Goal: Task Accomplishment & Management: Use online tool/utility

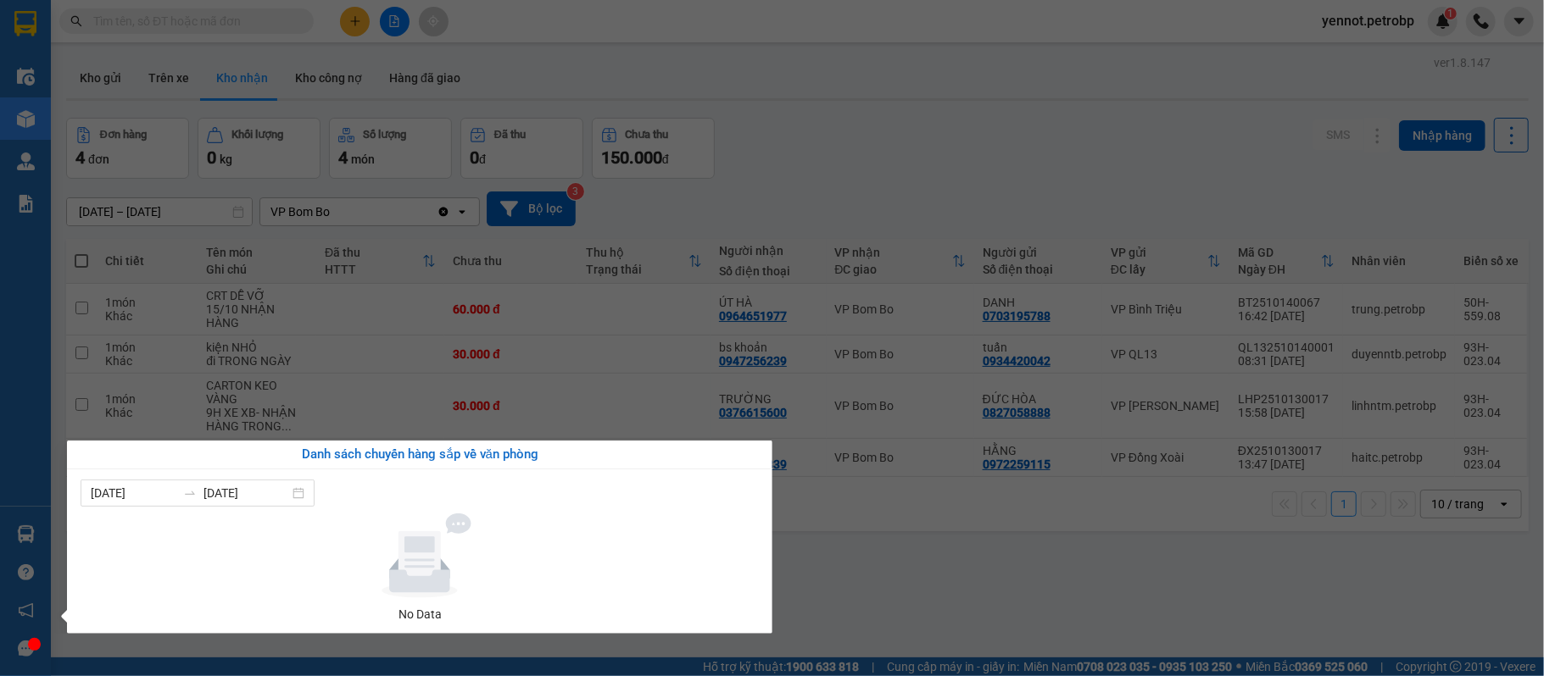
click at [29, 526] on div "Điều hành xe Kho hàng mới Quản [PERSON_NAME] lý chuyến Quản lý khách hàng Quản …" at bounding box center [25, 338] width 51 height 676
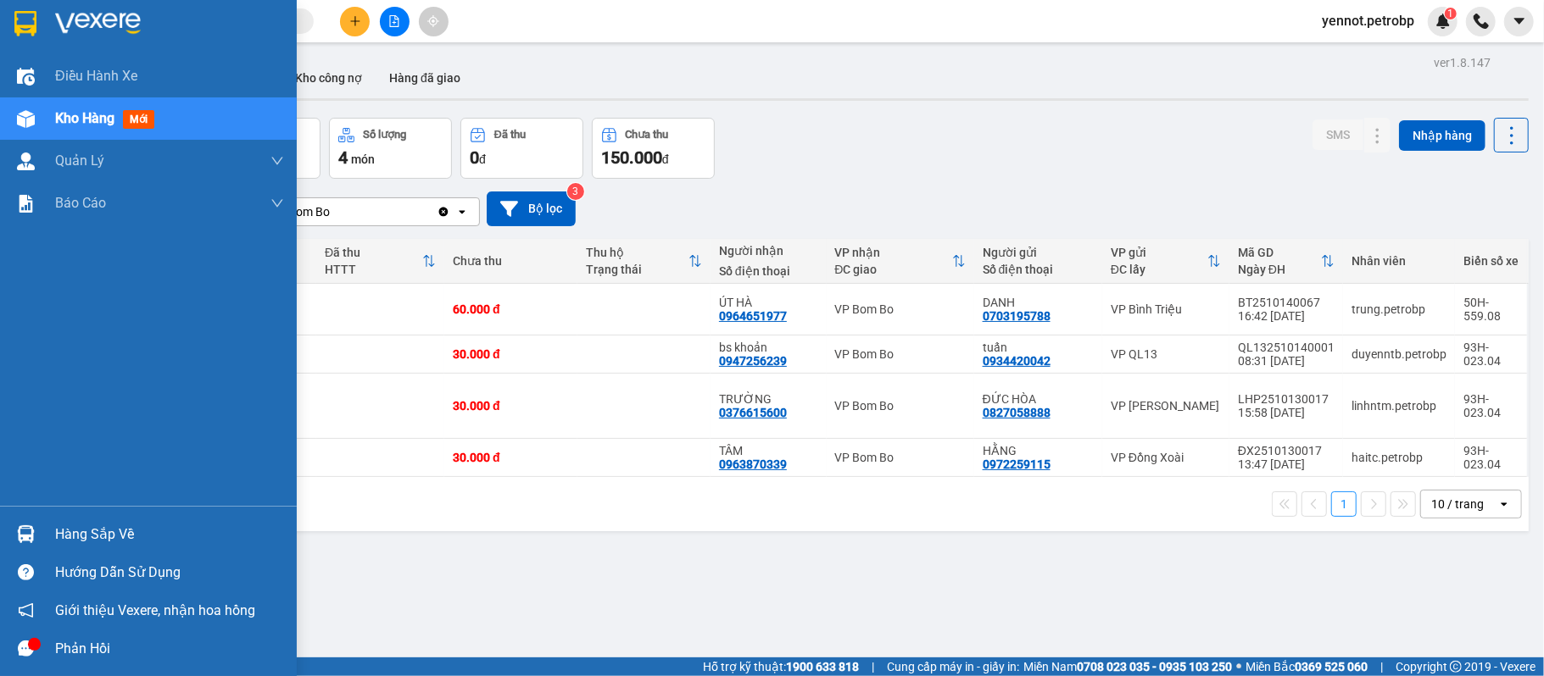
click at [29, 539] on img at bounding box center [26, 535] width 18 height 18
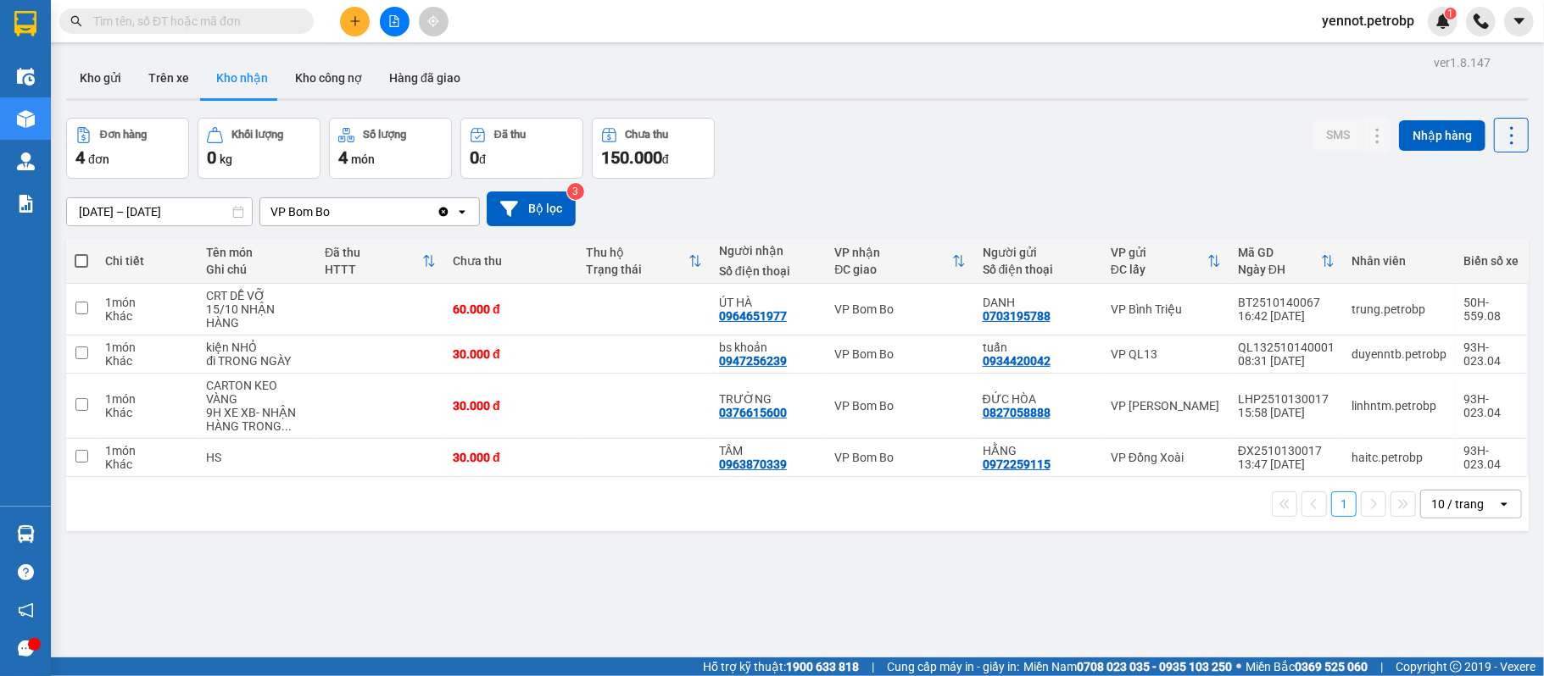
click at [1075, 598] on section "Kết quả tìm kiếm ( 0 ) Bộ lọc No Data yennot.petrobp 1 Điều hành xe Kho hàng mớ…" at bounding box center [772, 338] width 1544 height 676
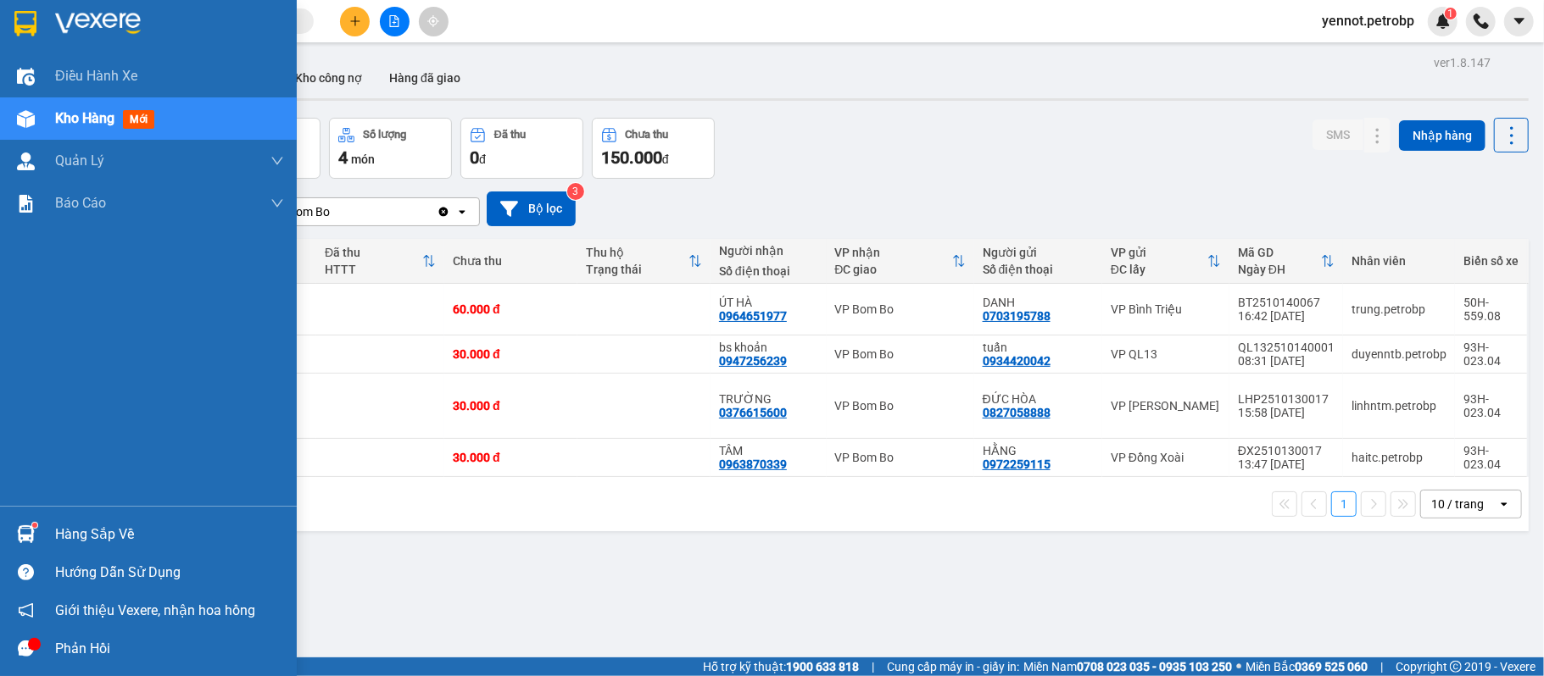
click at [35, 520] on div at bounding box center [26, 535] width 30 height 30
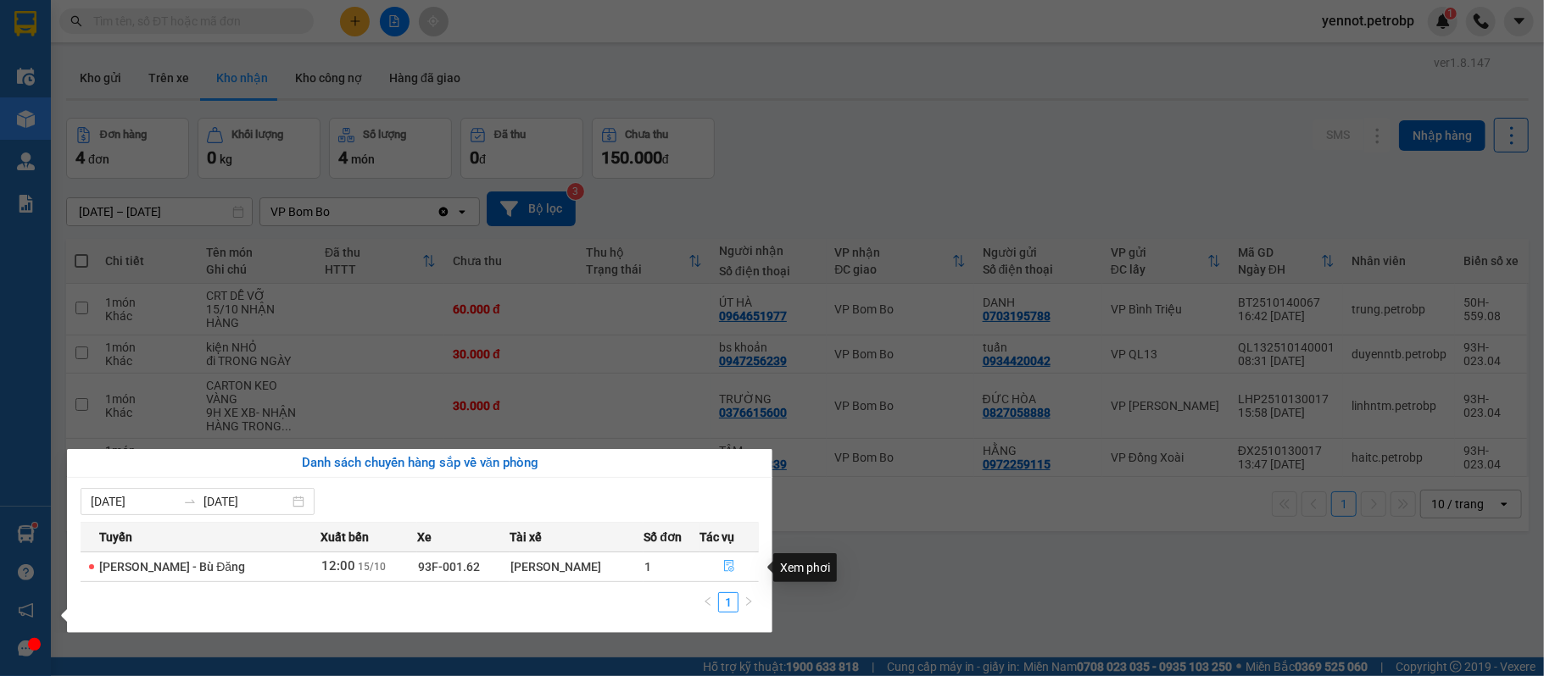
click at [731, 567] on icon "file-done" at bounding box center [729, 566] width 12 height 12
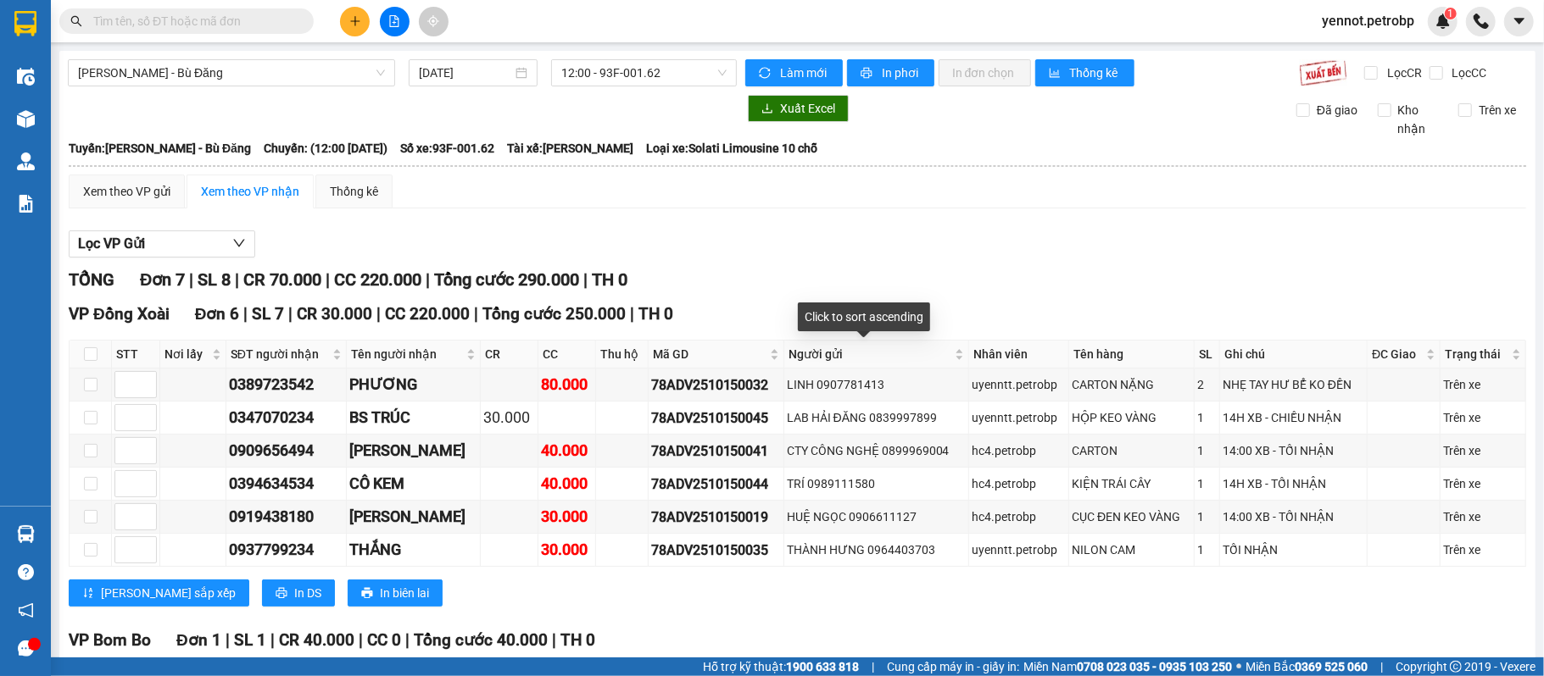
scroll to position [164, 0]
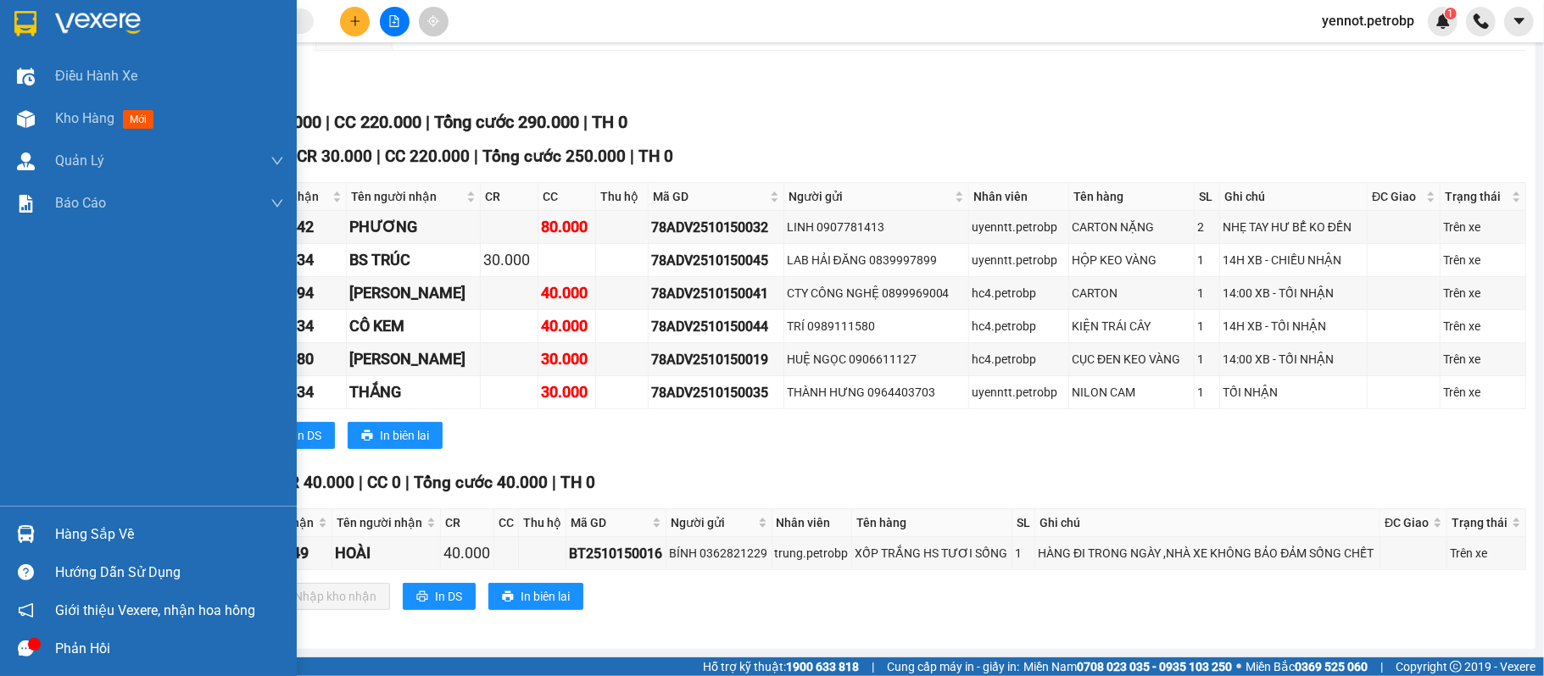
click at [44, 532] on div "Hàng sắp về" at bounding box center [148, 534] width 297 height 38
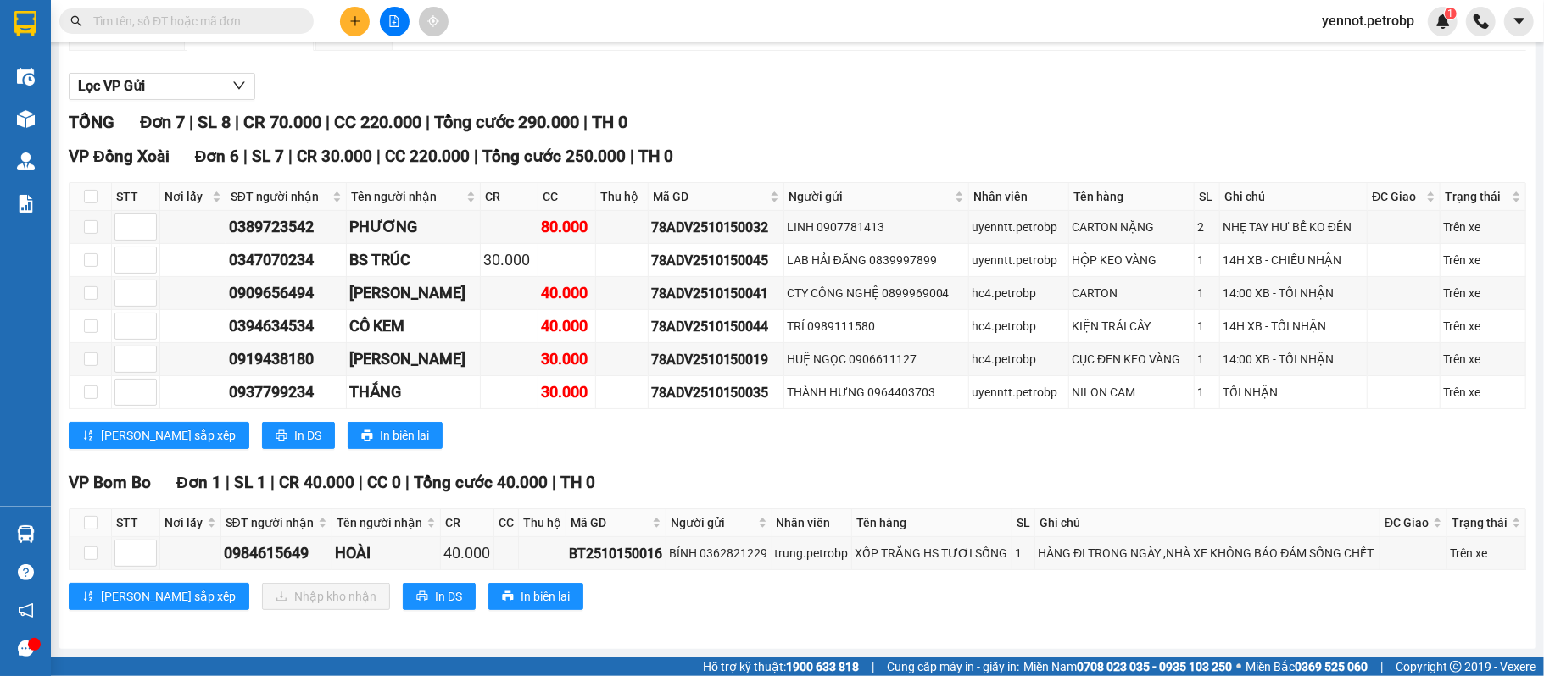
click at [892, 44] on section "Kết quả tìm kiếm ( 0 ) Bộ lọc No Data yennot.petrobp 1 Điều hành xe Kho hàng mớ…" at bounding box center [772, 338] width 1544 height 676
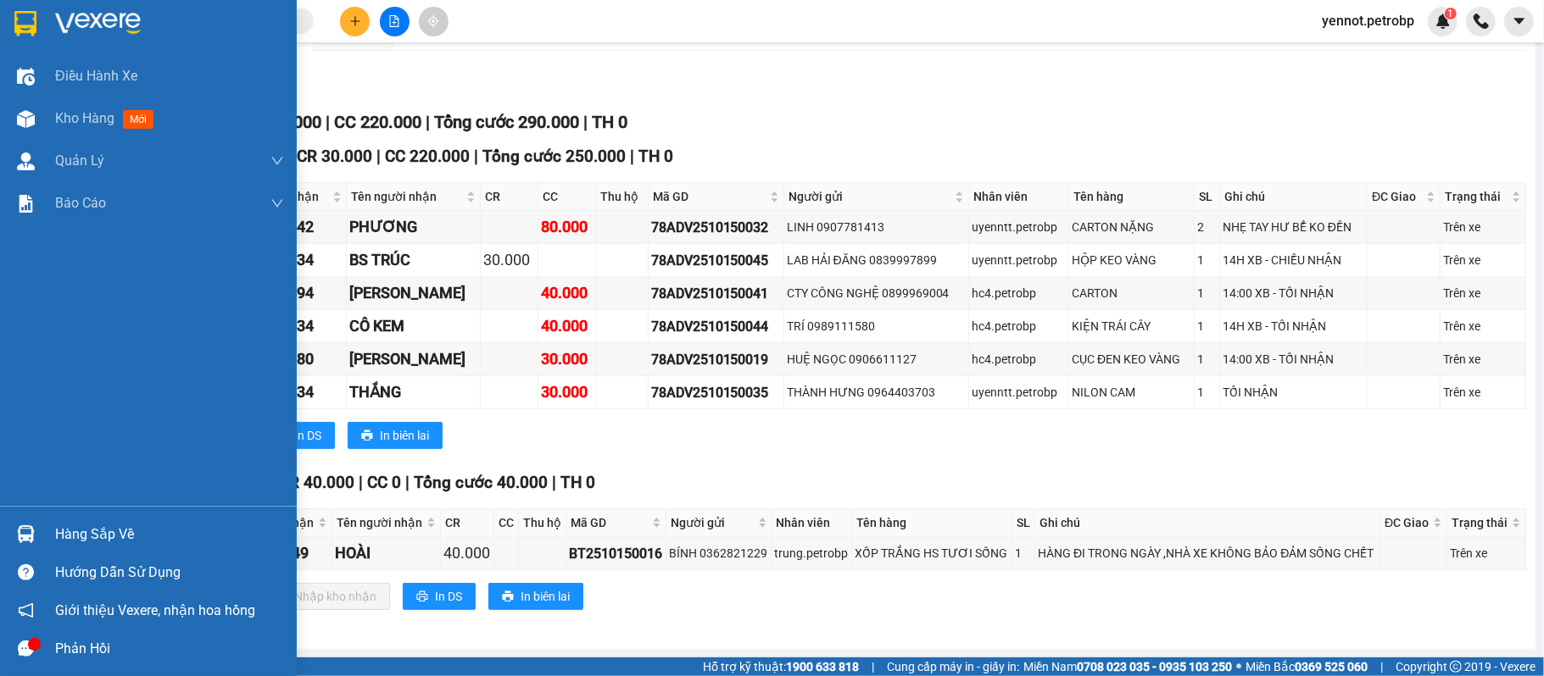
click at [35, 530] on div at bounding box center [26, 535] width 30 height 30
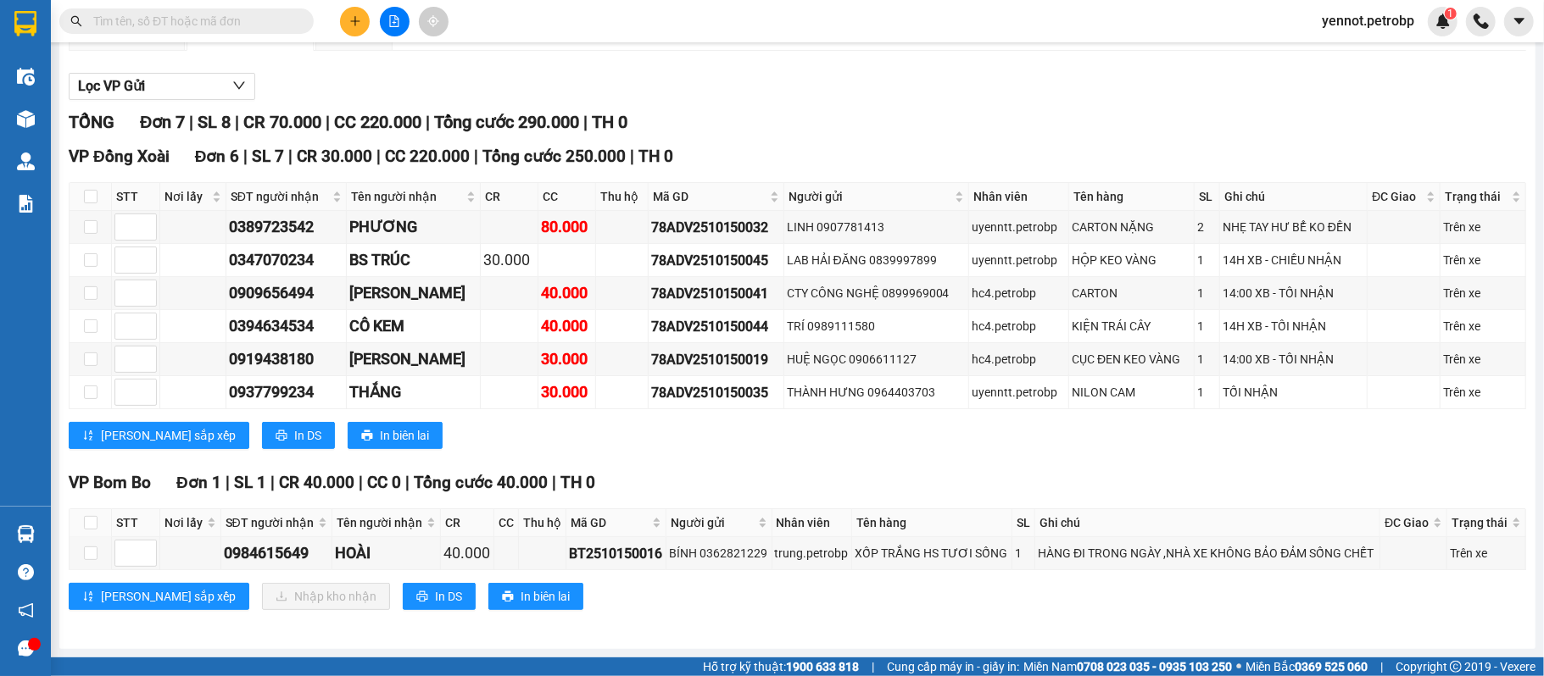
click at [1007, 600] on section "Kết quả tìm kiếm ( 0 ) Bộ lọc No Data yennot.petrobp 1 Điều hành xe Kho hàng mớ…" at bounding box center [772, 338] width 1544 height 676
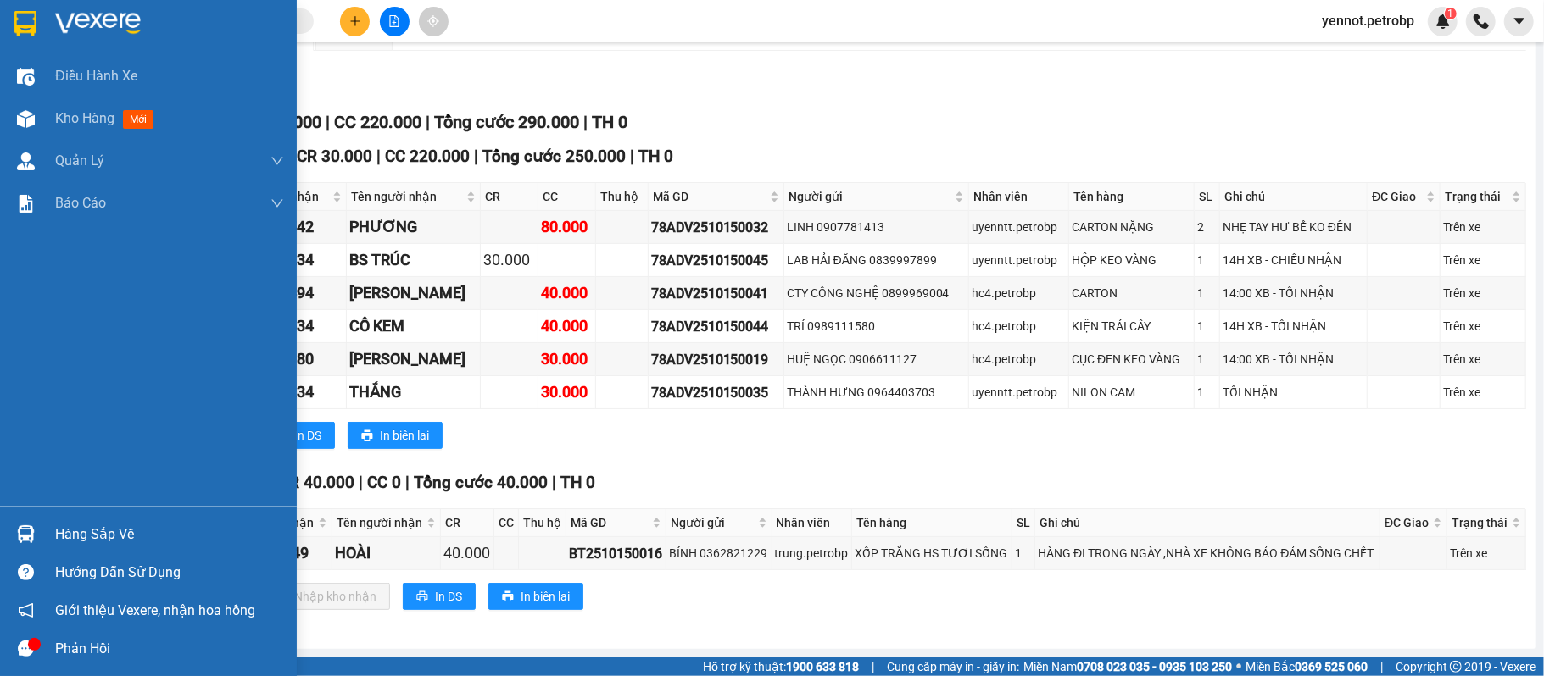
click at [41, 533] on div "Hàng sắp về" at bounding box center [148, 534] width 297 height 38
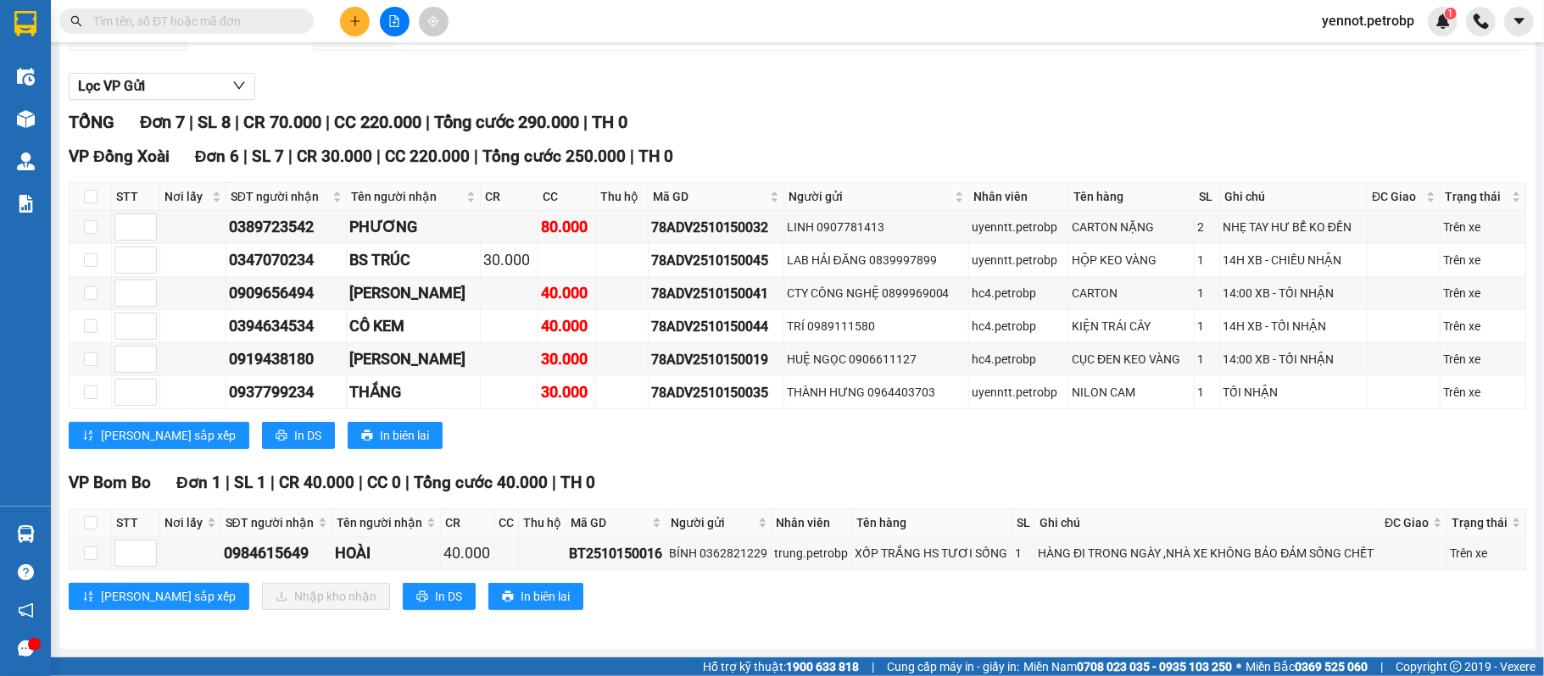
click at [934, 468] on section "Kết quả tìm kiếm ( 0 ) Bộ lọc No Data yennot.petrobp 1 Điều hành xe Kho hàng mớ…" at bounding box center [772, 338] width 1544 height 676
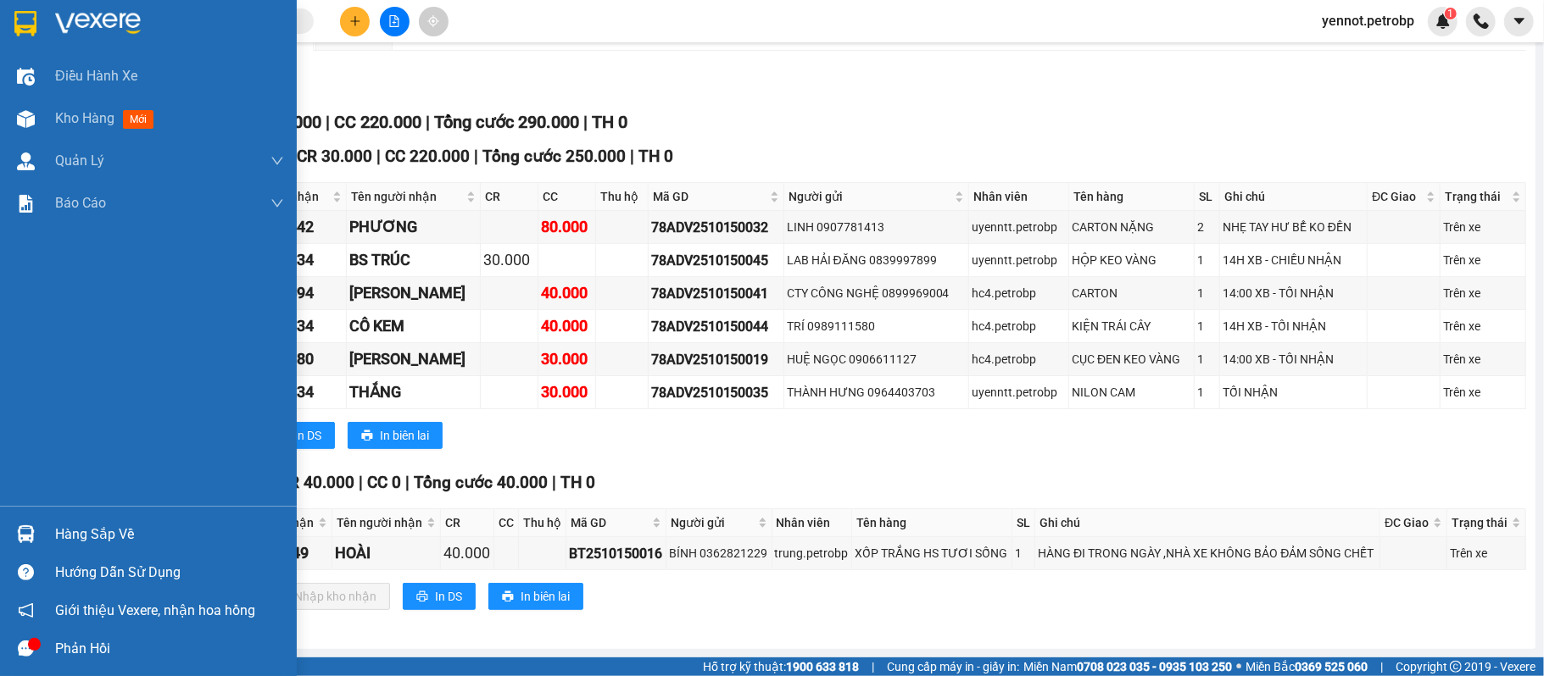
click at [28, 530] on img at bounding box center [26, 535] width 18 height 18
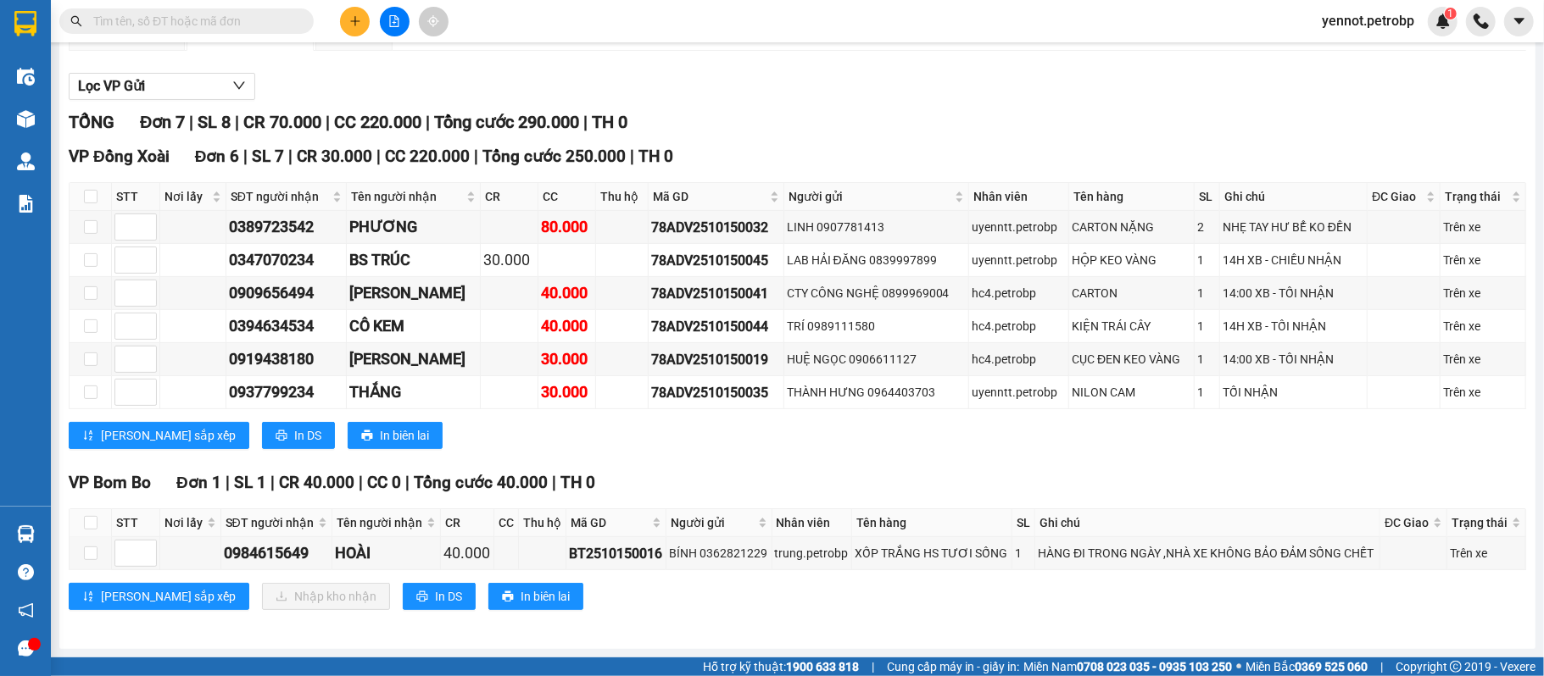
click at [906, 604] on section "Kết quả tìm kiếm ( 0 ) Bộ lọc No Data yennot.petrobp 1 Điều hành xe Kho hàng mớ…" at bounding box center [772, 338] width 1544 height 676
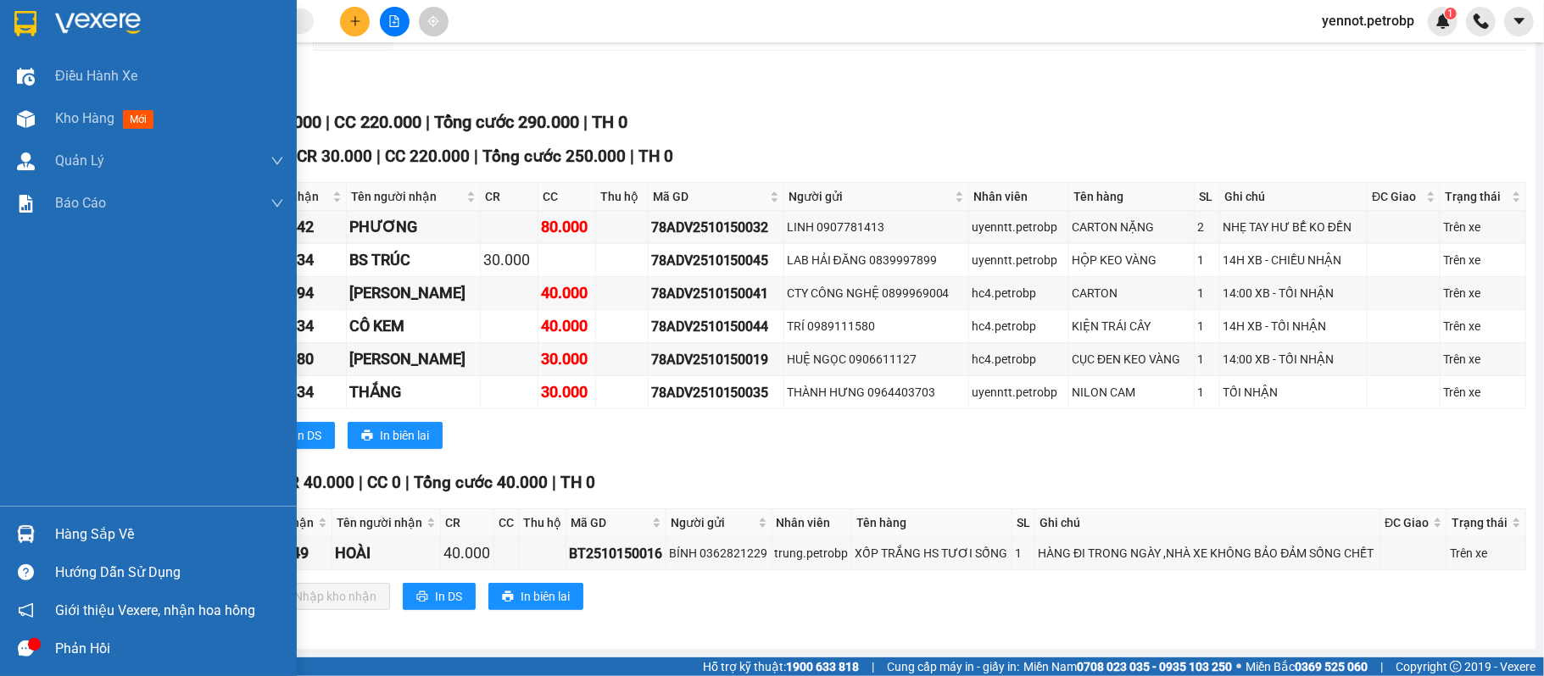
click at [82, 531] on div "Hàng sắp về" at bounding box center [169, 534] width 229 height 25
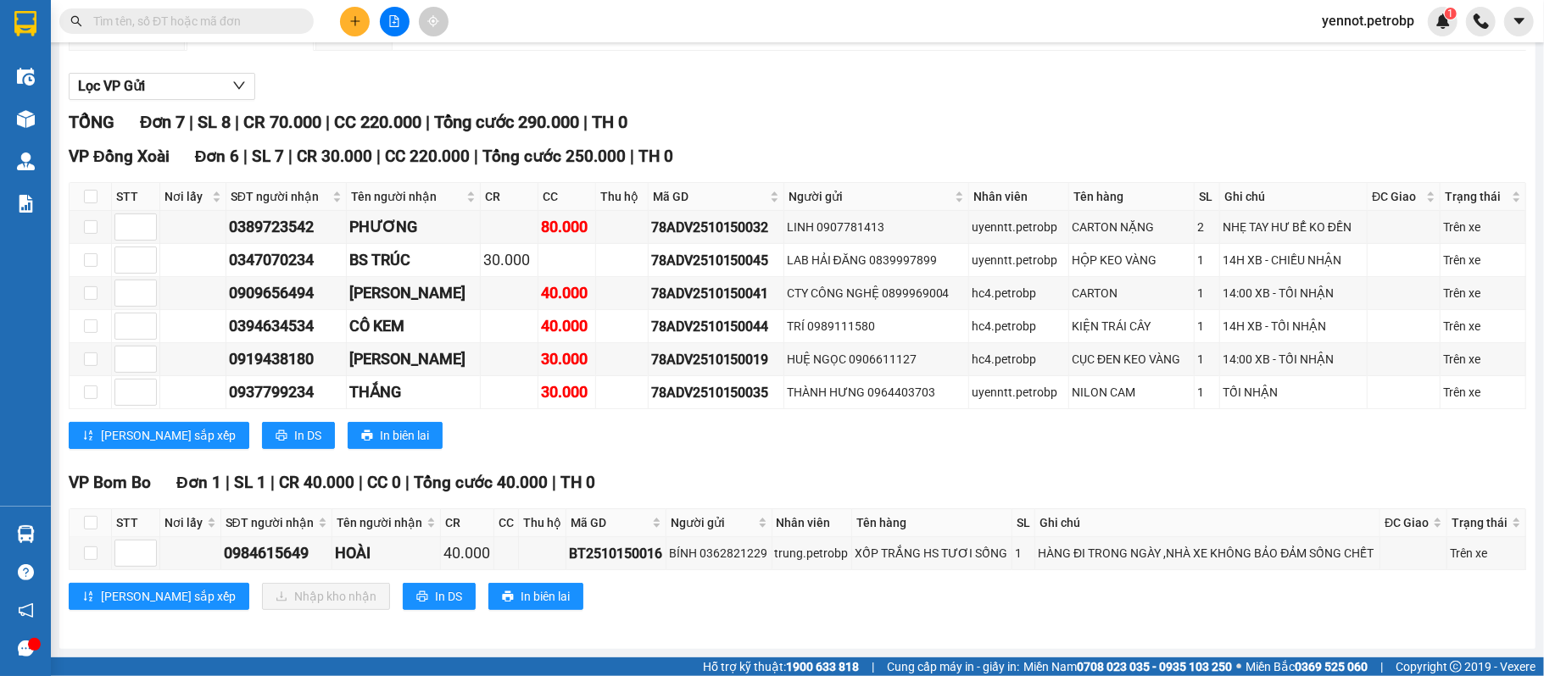
click at [919, 621] on section "Kết quả tìm kiếm ( 0 ) Bộ lọc No Data yennot.petrobp 1 Điều hành xe Kho hàng mớ…" at bounding box center [772, 338] width 1544 height 676
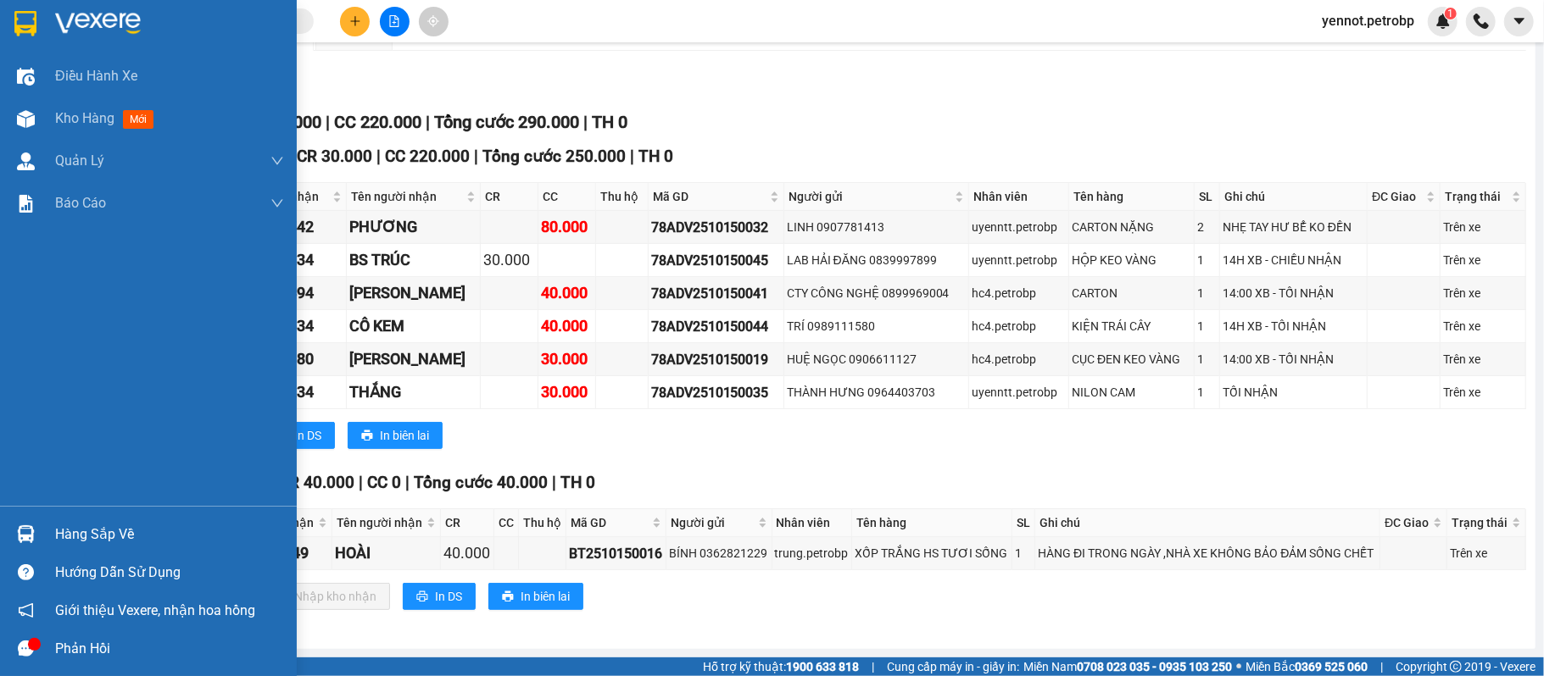
click at [75, 534] on div "Hàng sắp về" at bounding box center [169, 534] width 229 height 25
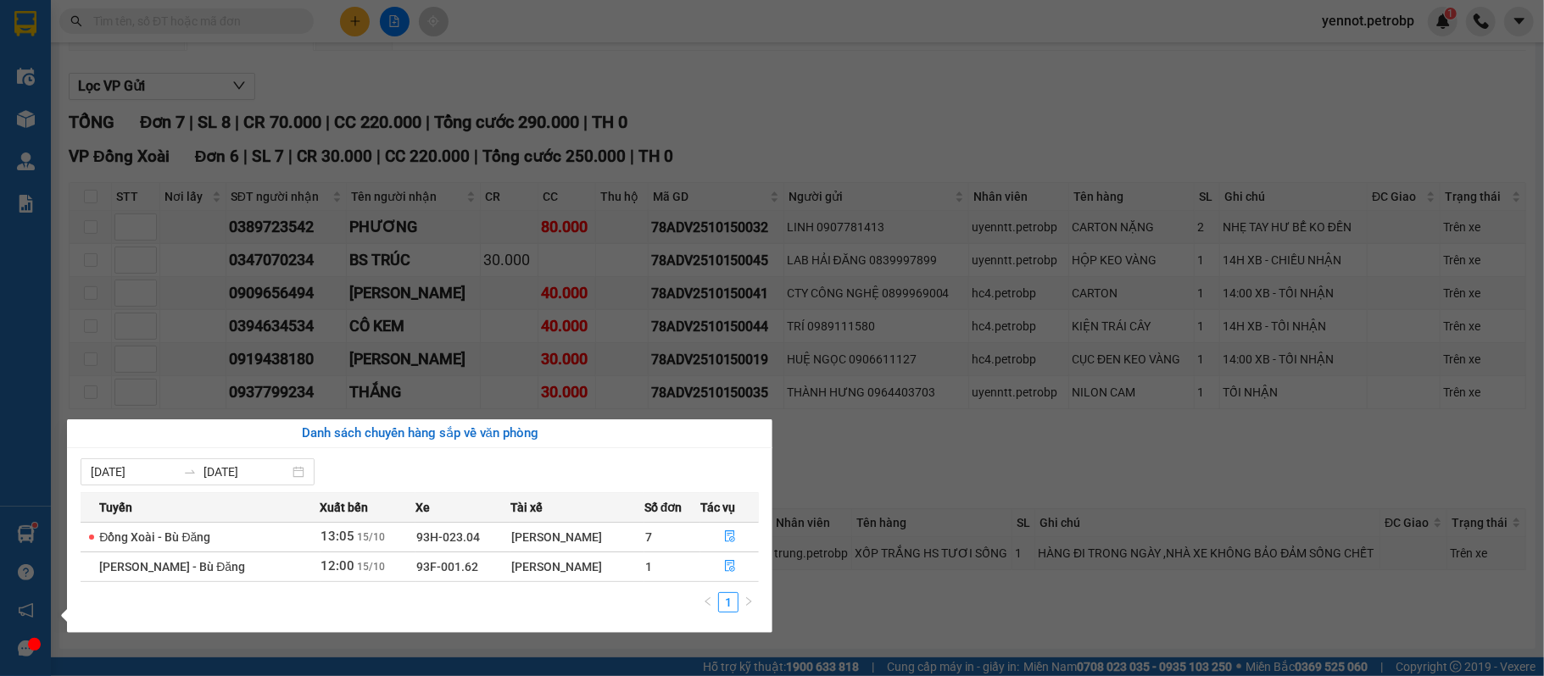
click at [53, 327] on section "Kết quả tìm kiếm ( 0 ) Bộ lọc No Data yennot.petrobp 1 Điều hành xe Kho hàng mớ…" at bounding box center [772, 338] width 1544 height 676
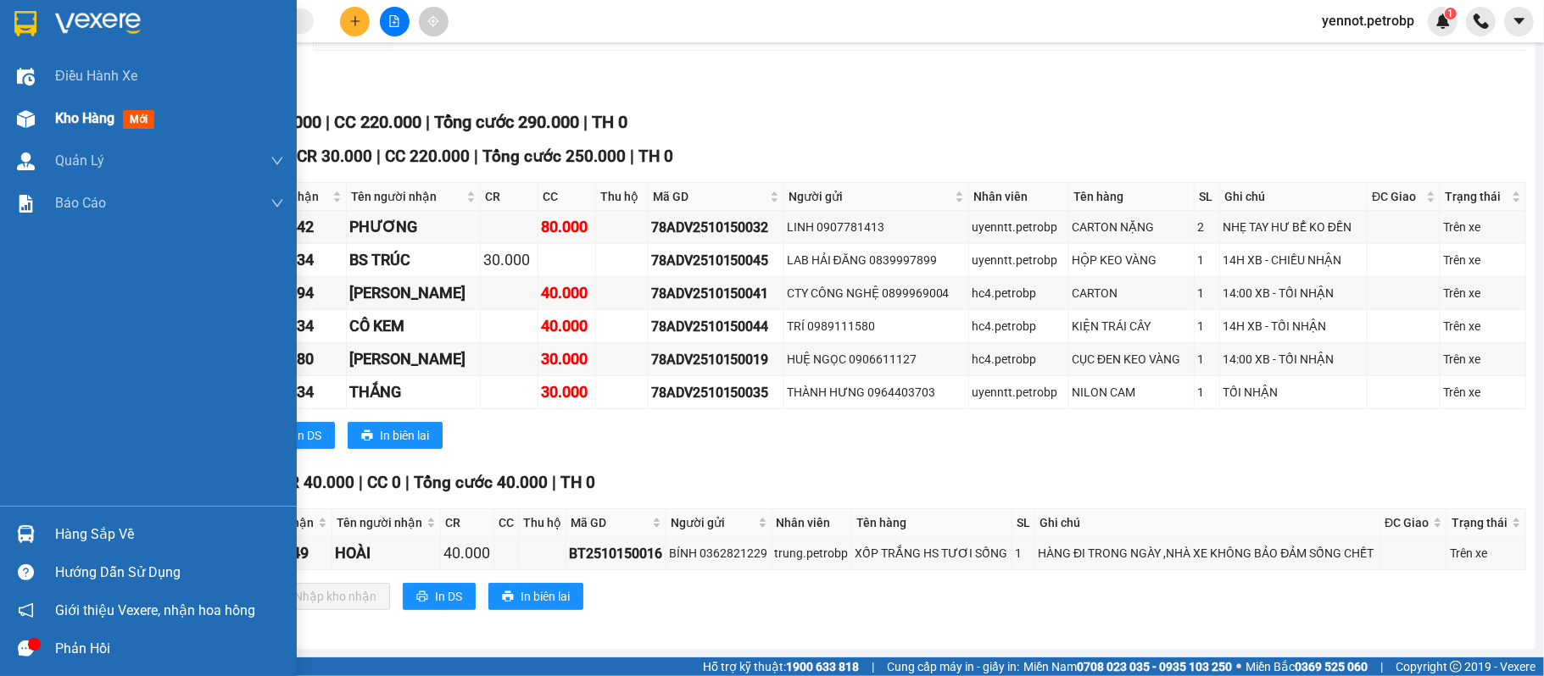
click at [70, 110] on span "Kho hàng" at bounding box center [84, 118] width 59 height 16
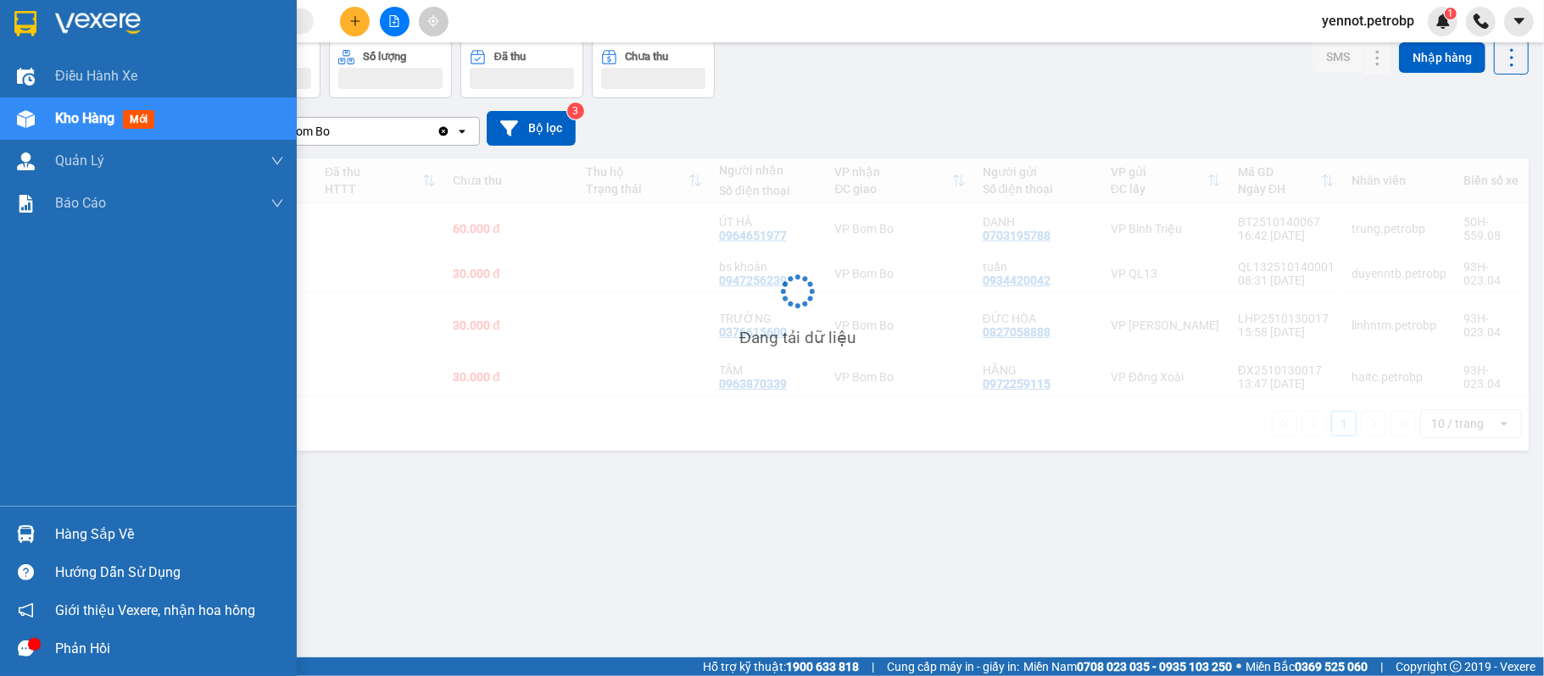
scroll to position [78, 0]
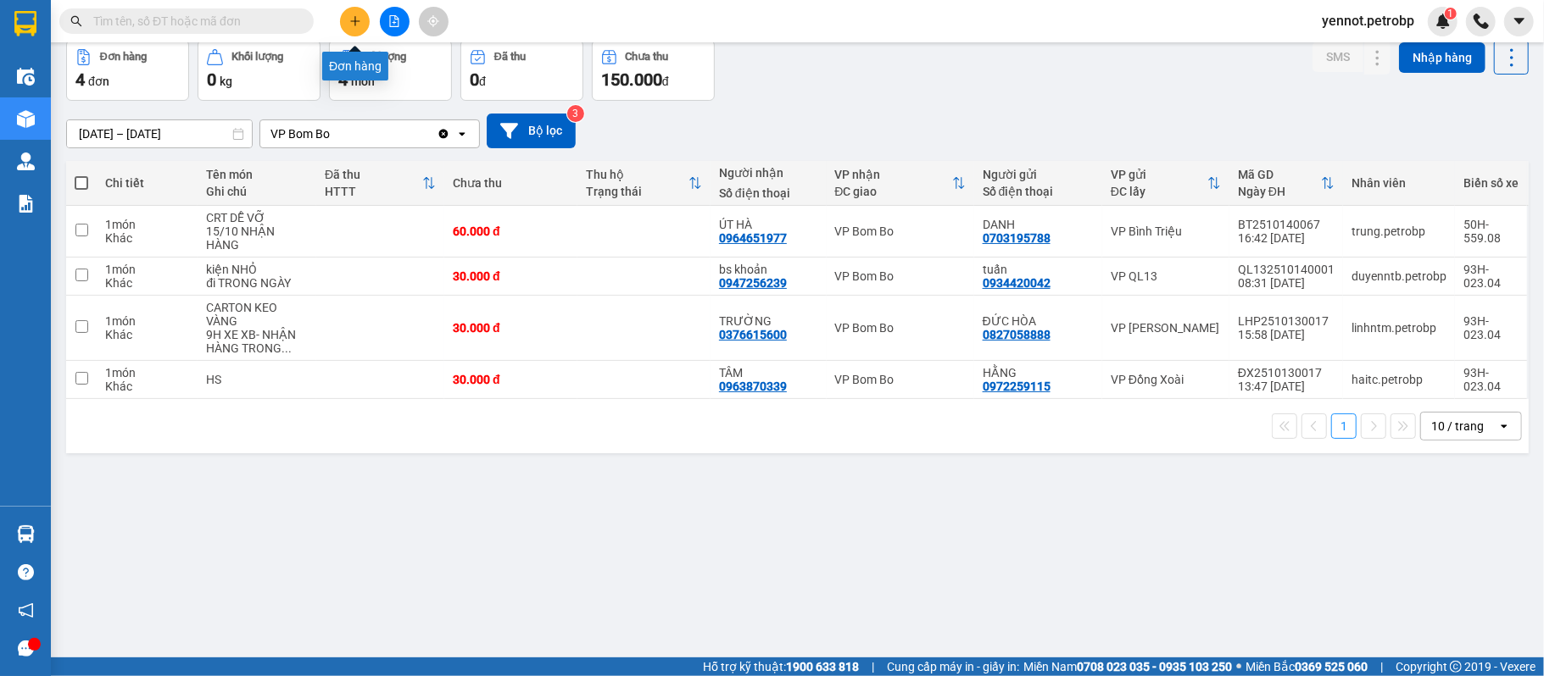
click at [367, 17] on button at bounding box center [355, 22] width 30 height 30
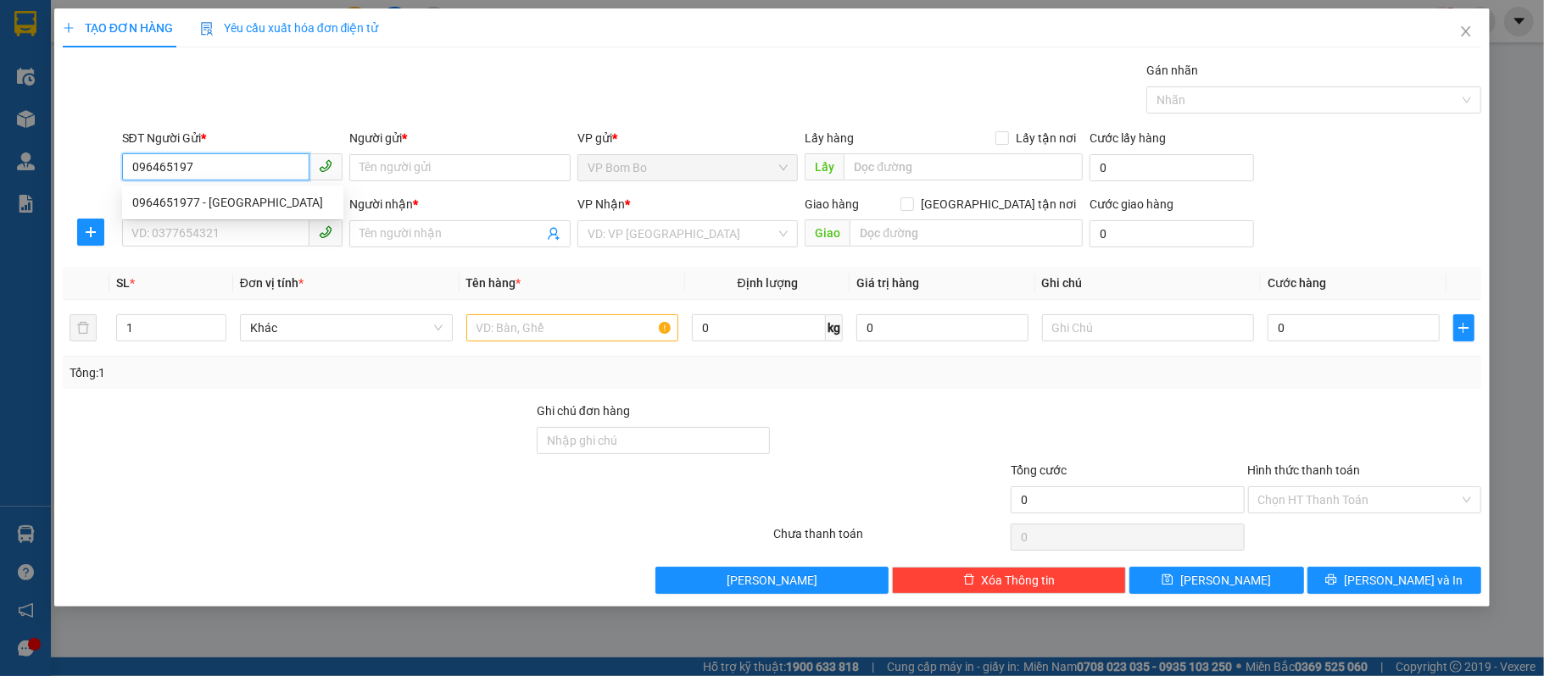
type input "0964651977"
click at [245, 200] on div "0964651977 - ÚT HÀ" at bounding box center [236, 202] width 208 height 19
type input "ÚT HÀ"
type input "0703195788"
type input "DANH"
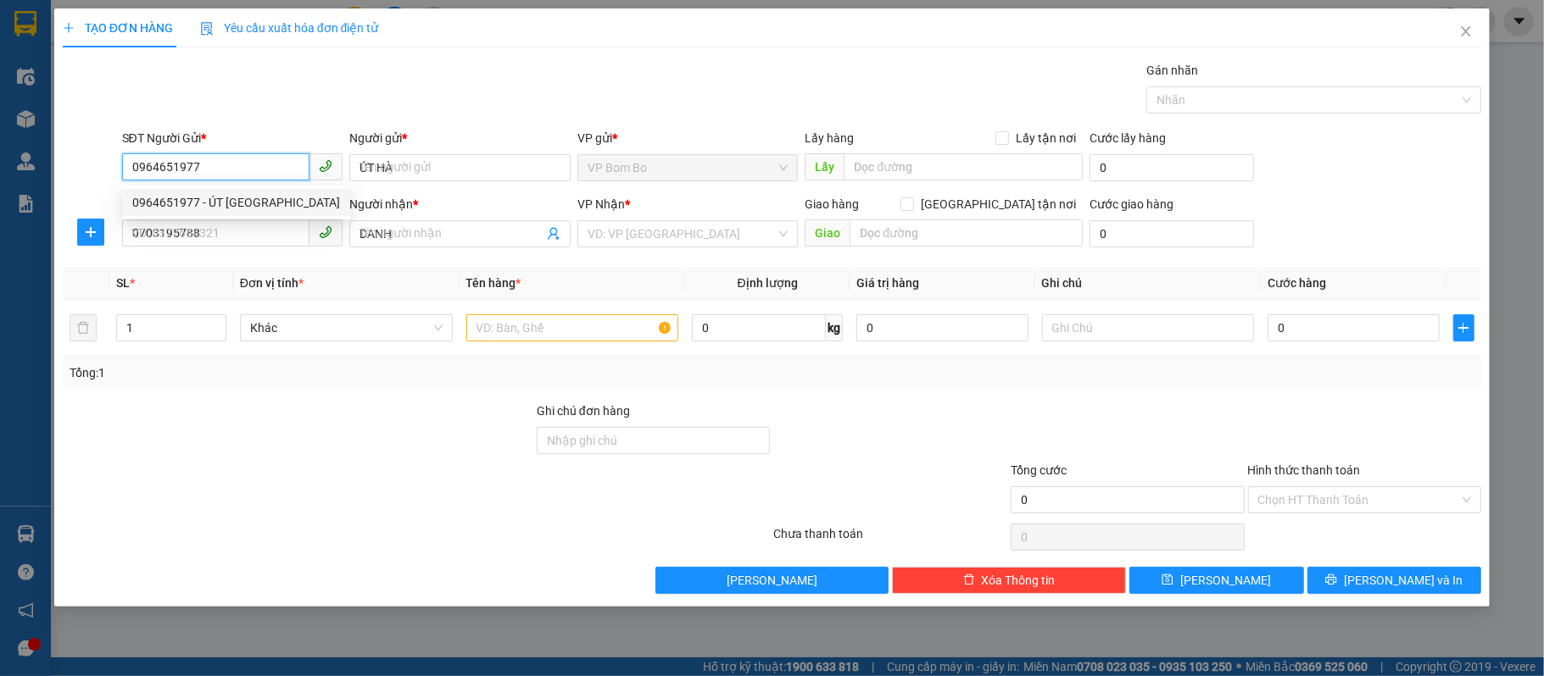
type input "30.000"
type input "0964651977"
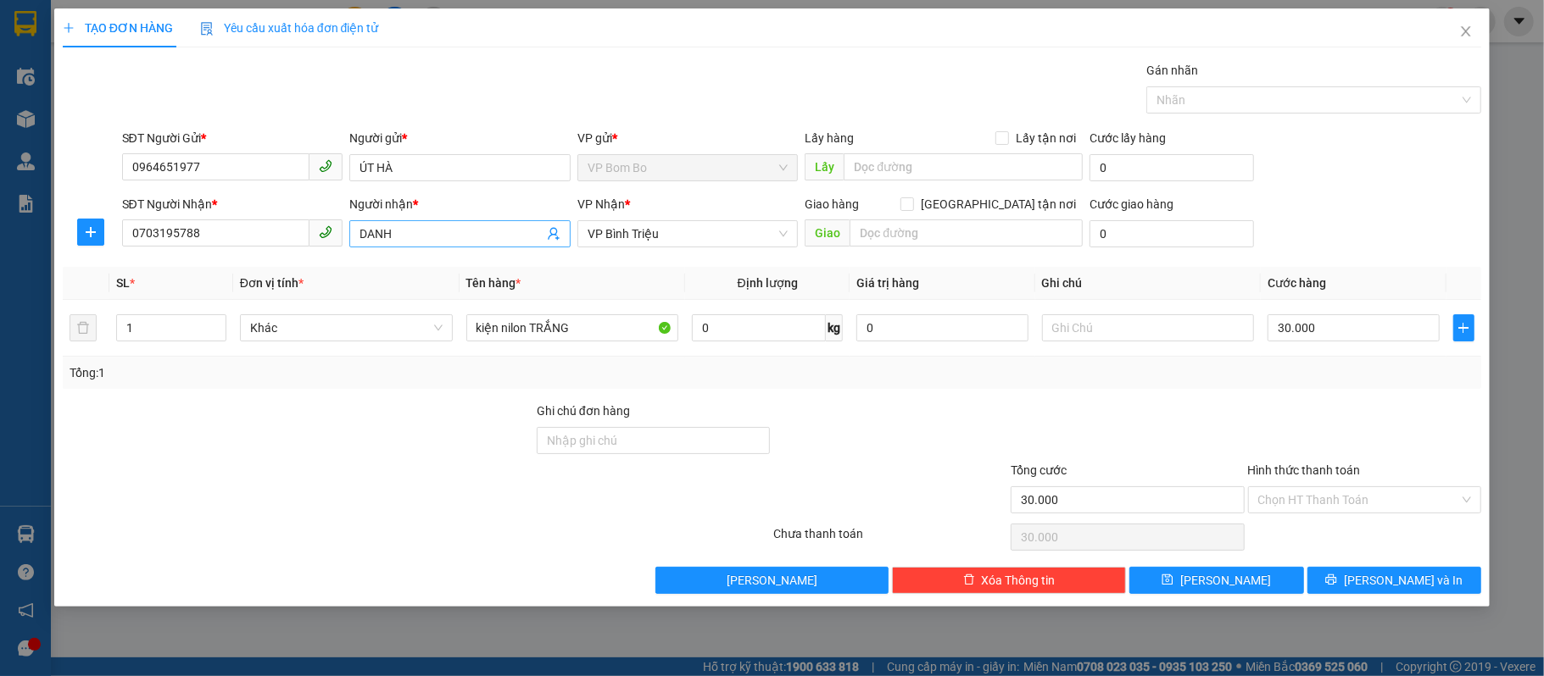
click at [553, 231] on icon "user-add" at bounding box center [554, 234] width 14 height 14
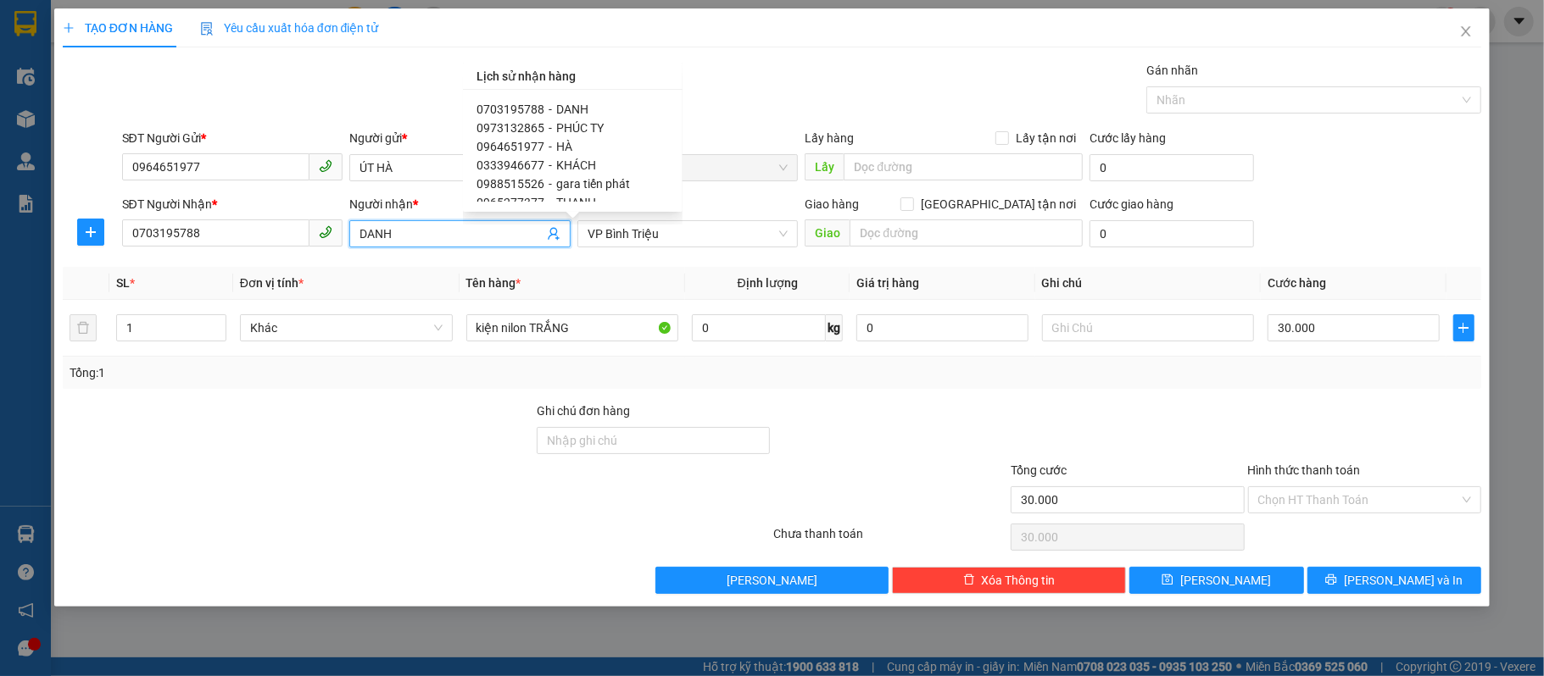
click at [531, 123] on span "0973132865" at bounding box center [510, 128] width 68 height 14
type input "0973132865"
type input "PHÚC TY"
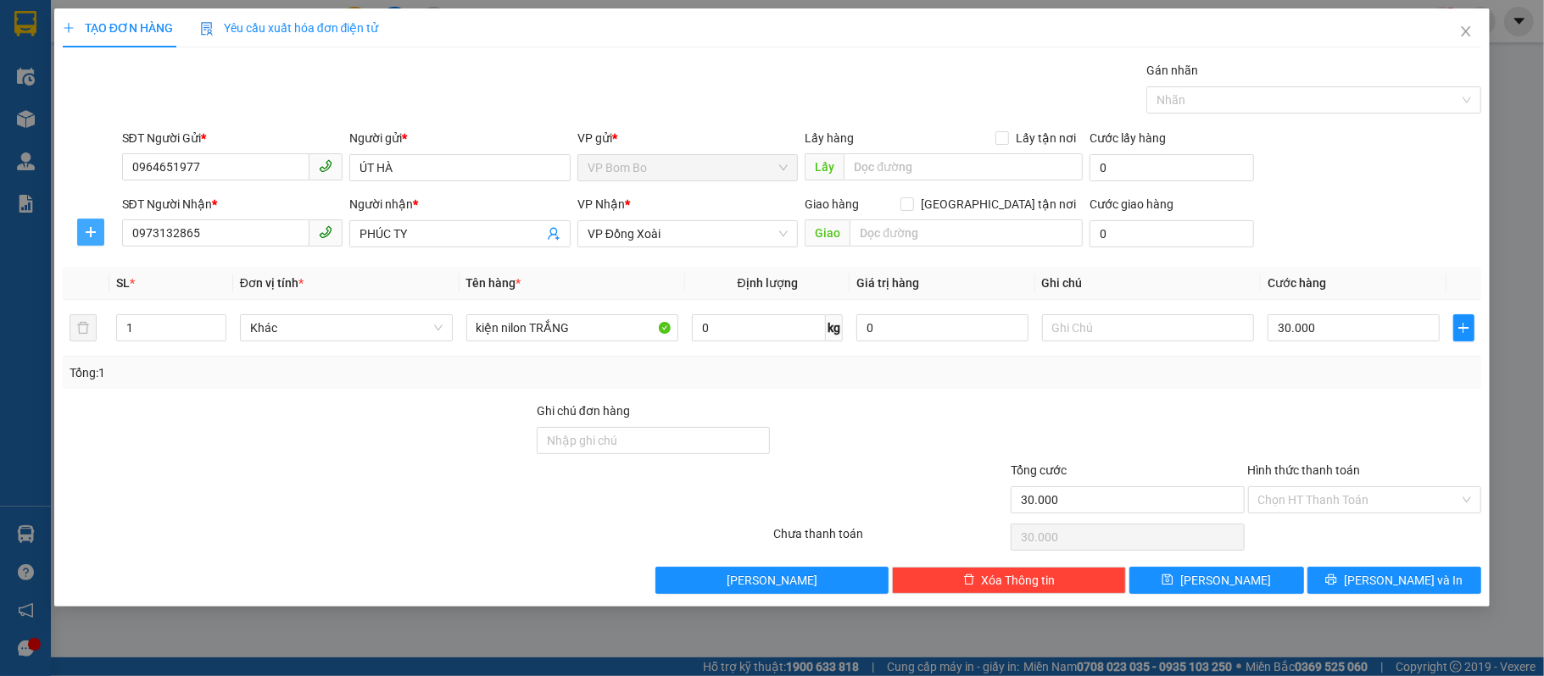
click at [96, 239] on icon "plus" at bounding box center [91, 232] width 14 height 14
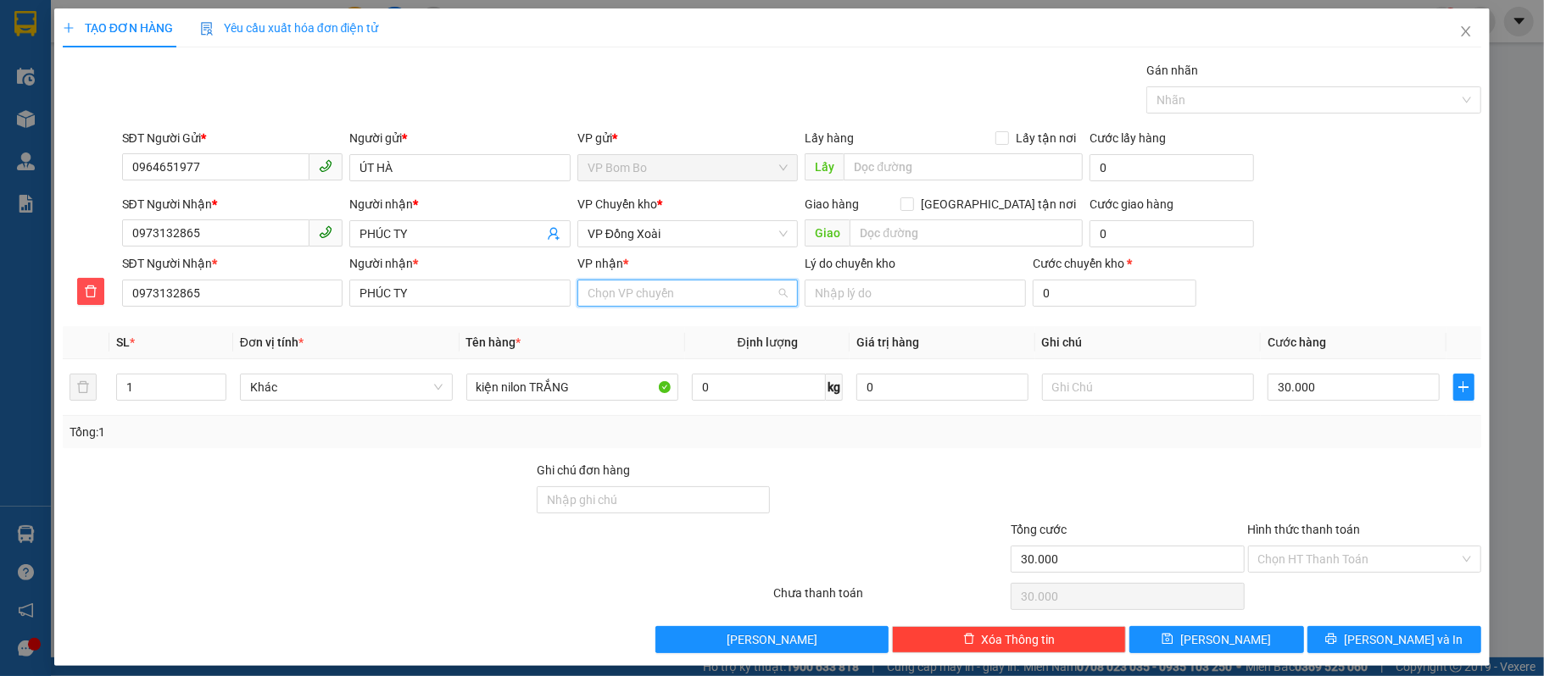
click at [686, 306] on input "VP nhận *" at bounding box center [681, 293] width 189 height 25
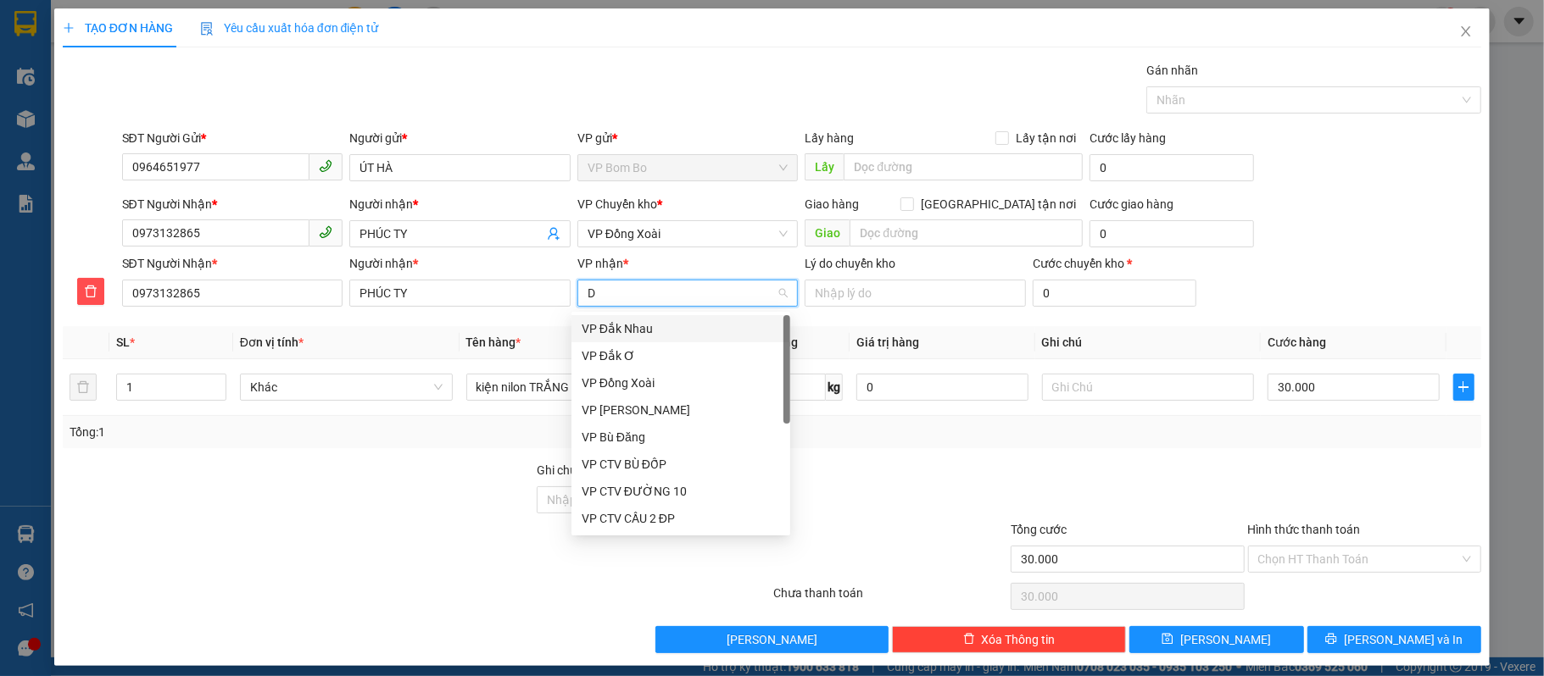
type input "Đ"
click at [678, 298] on input "VP nhận *" at bounding box center [681, 293] width 189 height 25
type input "Q"
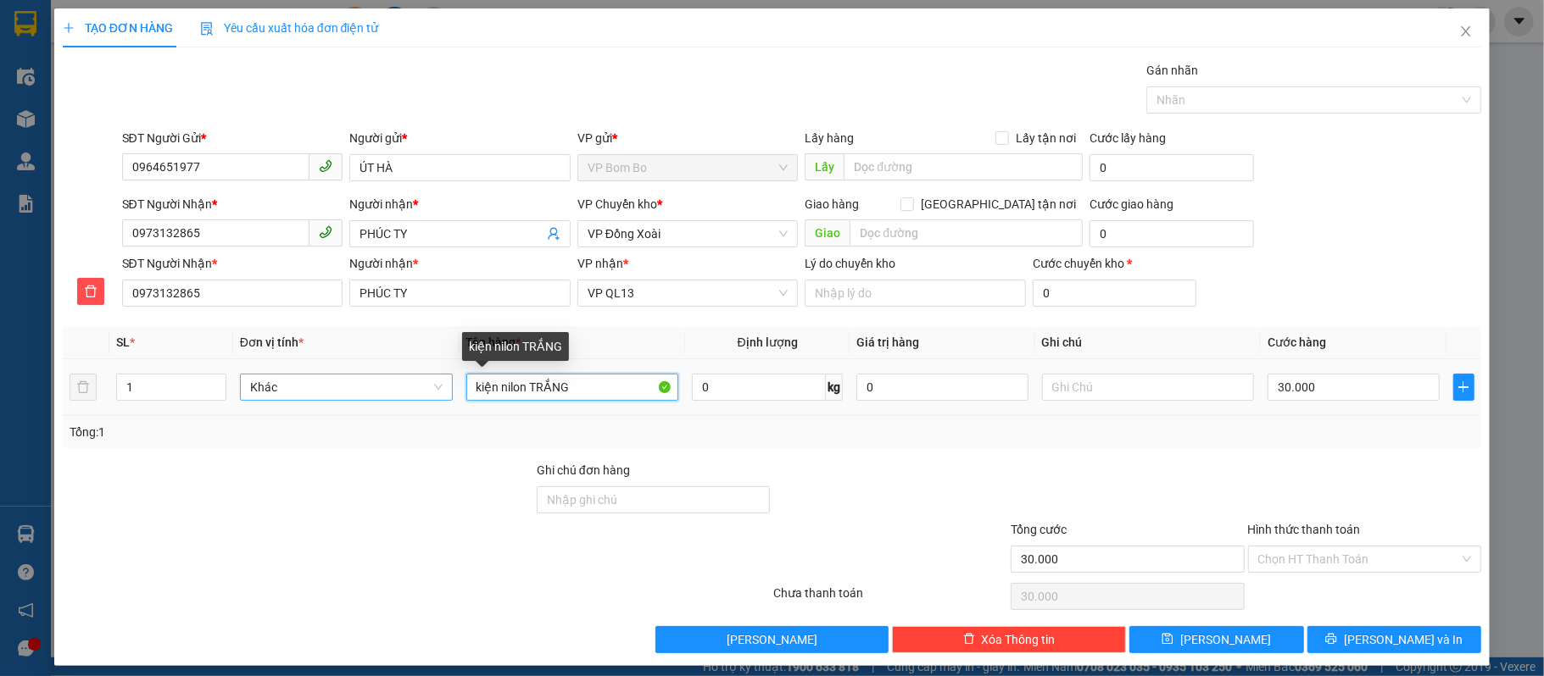
drag, startPoint x: 614, startPoint y: 394, endPoint x: 442, endPoint y: 398, distance: 172.1
click at [442, 398] on tr "1 Khác kiện nilon TRẮNG 0 kg 0 30.000" at bounding box center [772, 387] width 1419 height 57
type input "C"
type input "T"
type input "C"
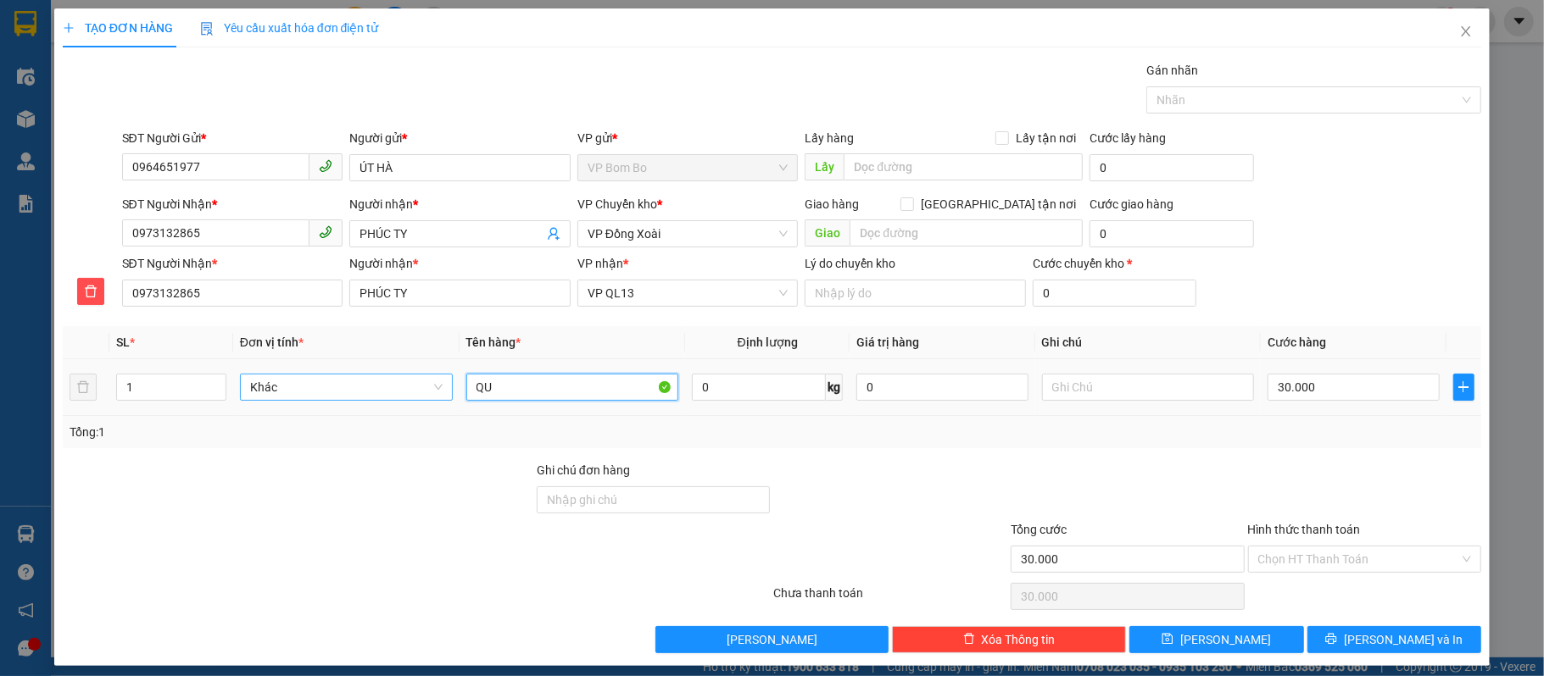
type input "Q"
type input "CARTON"
click at [1134, 391] on input "text" at bounding box center [1148, 387] width 213 height 27
click at [1411, 554] on input "Hình thức thanh toán" at bounding box center [1359, 559] width 202 height 25
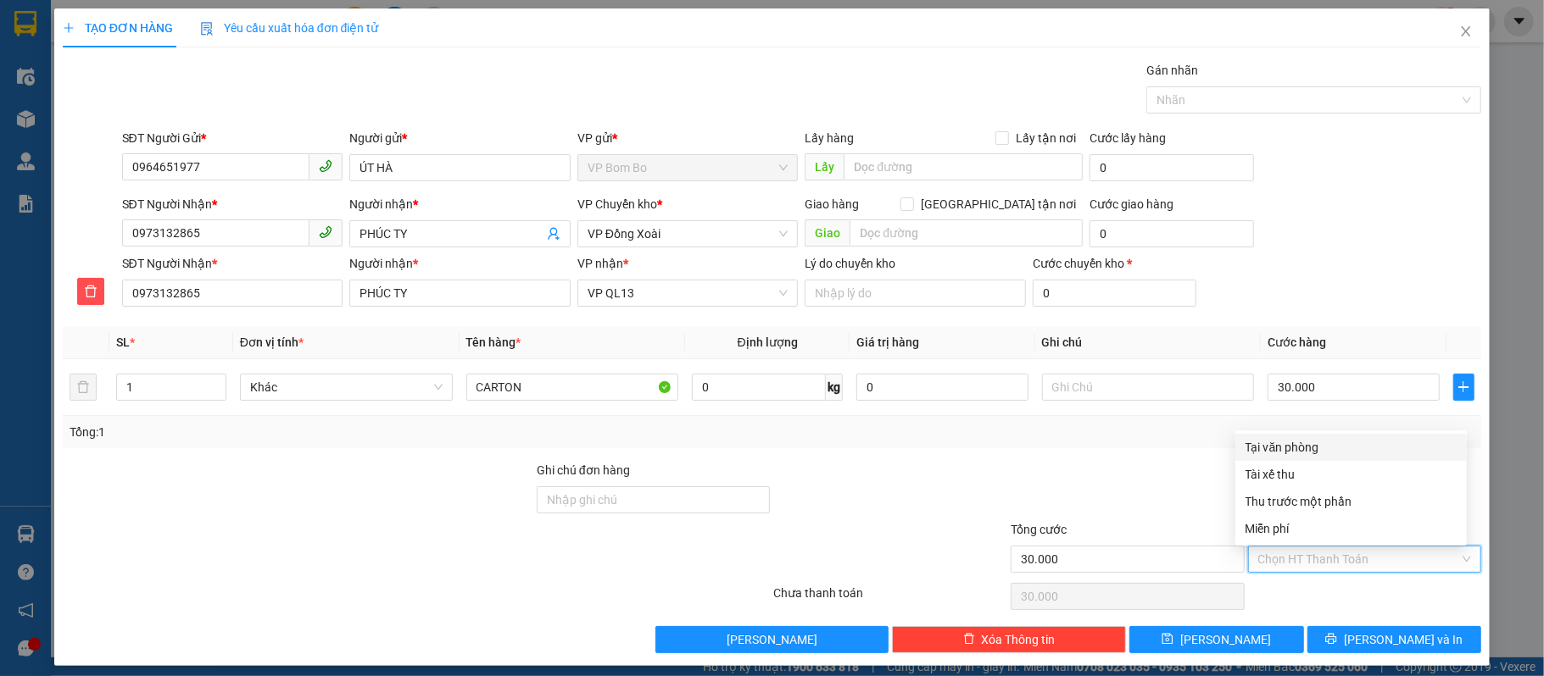
click at [1141, 480] on div at bounding box center [1127, 490] width 237 height 59
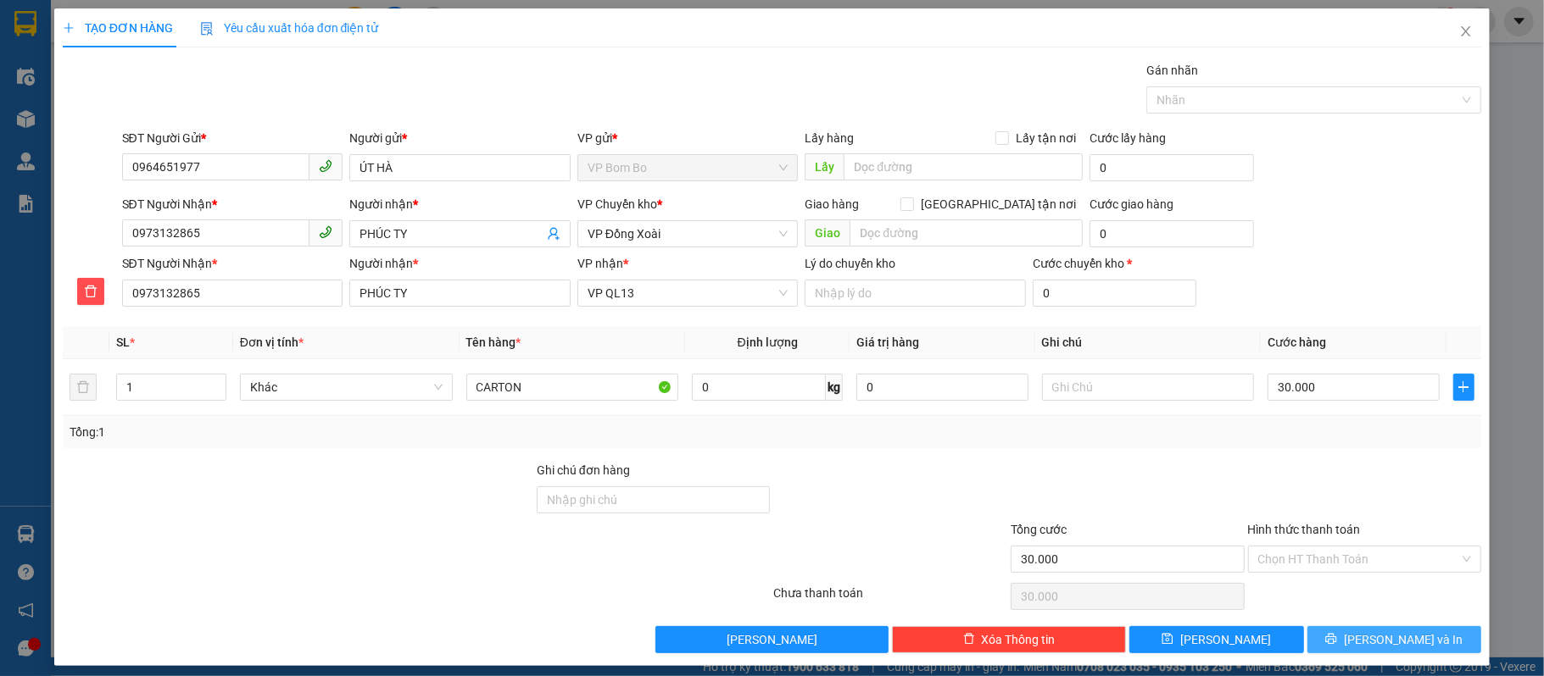
click at [1415, 643] on button "Lưu và In" at bounding box center [1394, 639] width 175 height 27
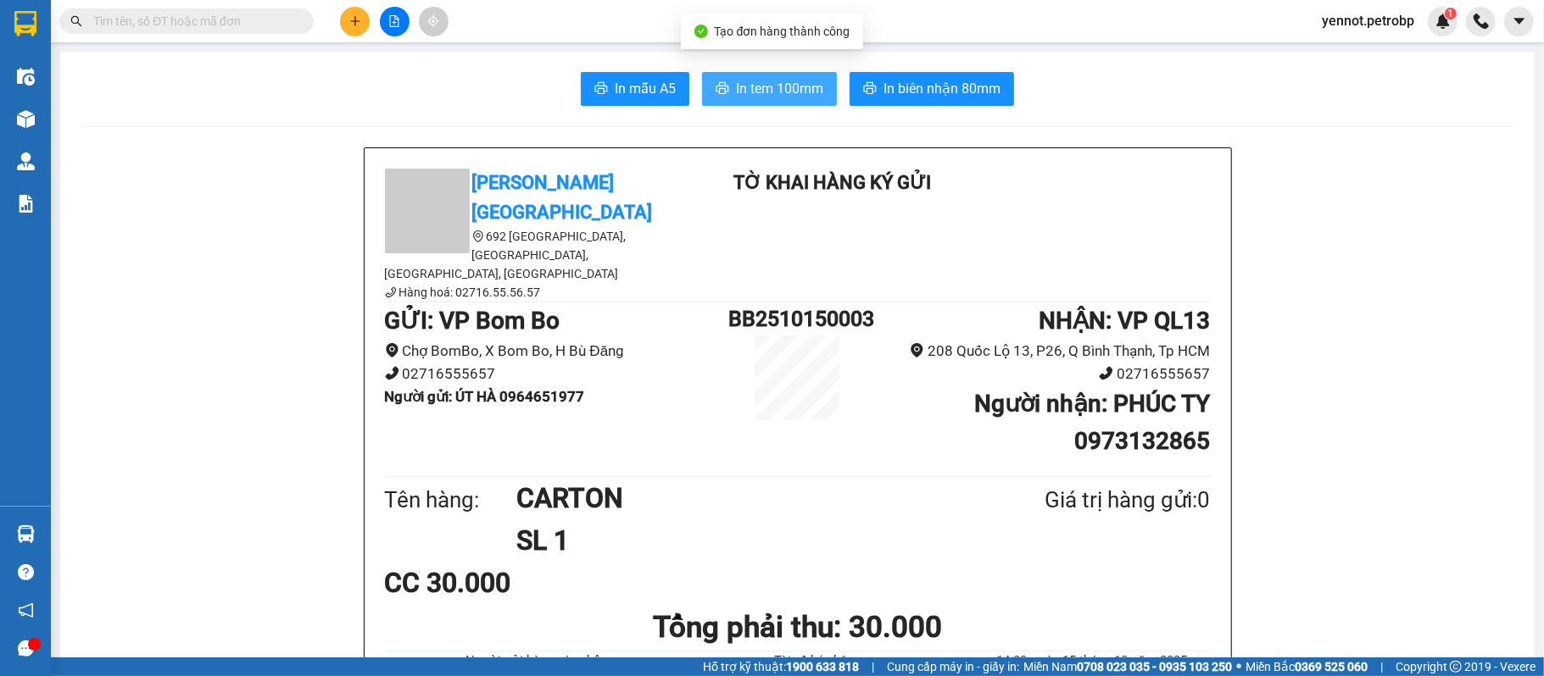
click at [794, 92] on span "In tem 100mm" at bounding box center [779, 88] width 87 height 21
click at [1387, 21] on span "yennot.petrobp" at bounding box center [1368, 20] width 120 height 21
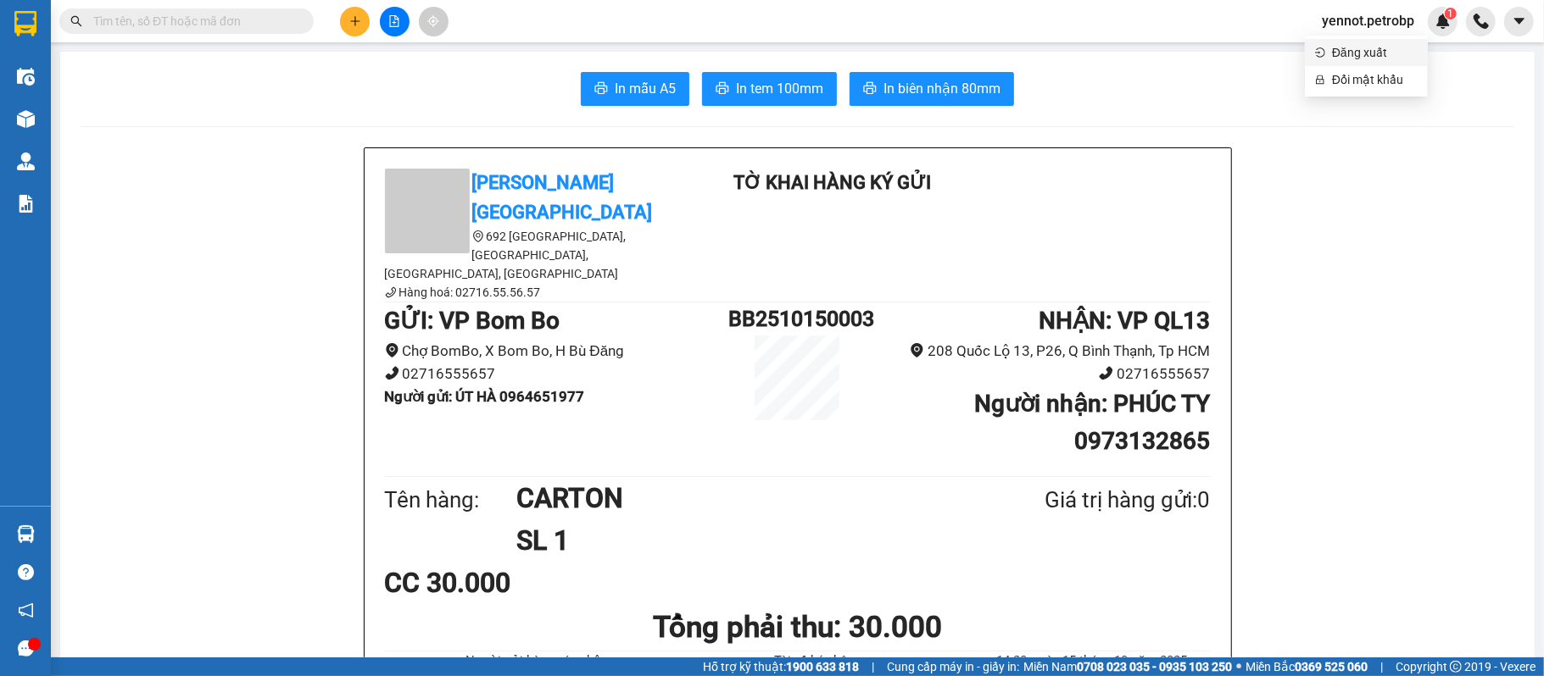
click at [1356, 48] on span "Đăng xuất" at bounding box center [1375, 52] width 86 height 19
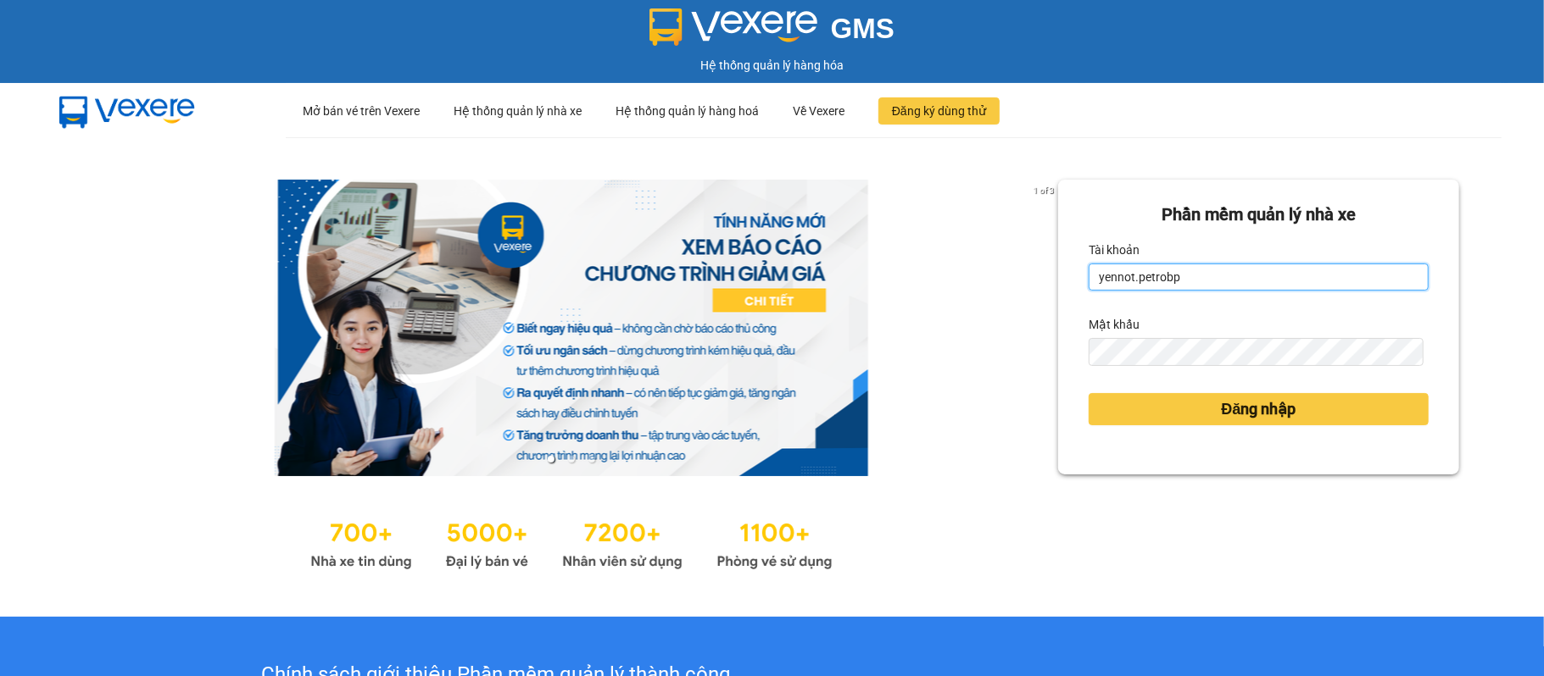
click at [1198, 269] on input "yennot.petrobp" at bounding box center [1258, 277] width 340 height 27
type input "sonnp.petrobp"
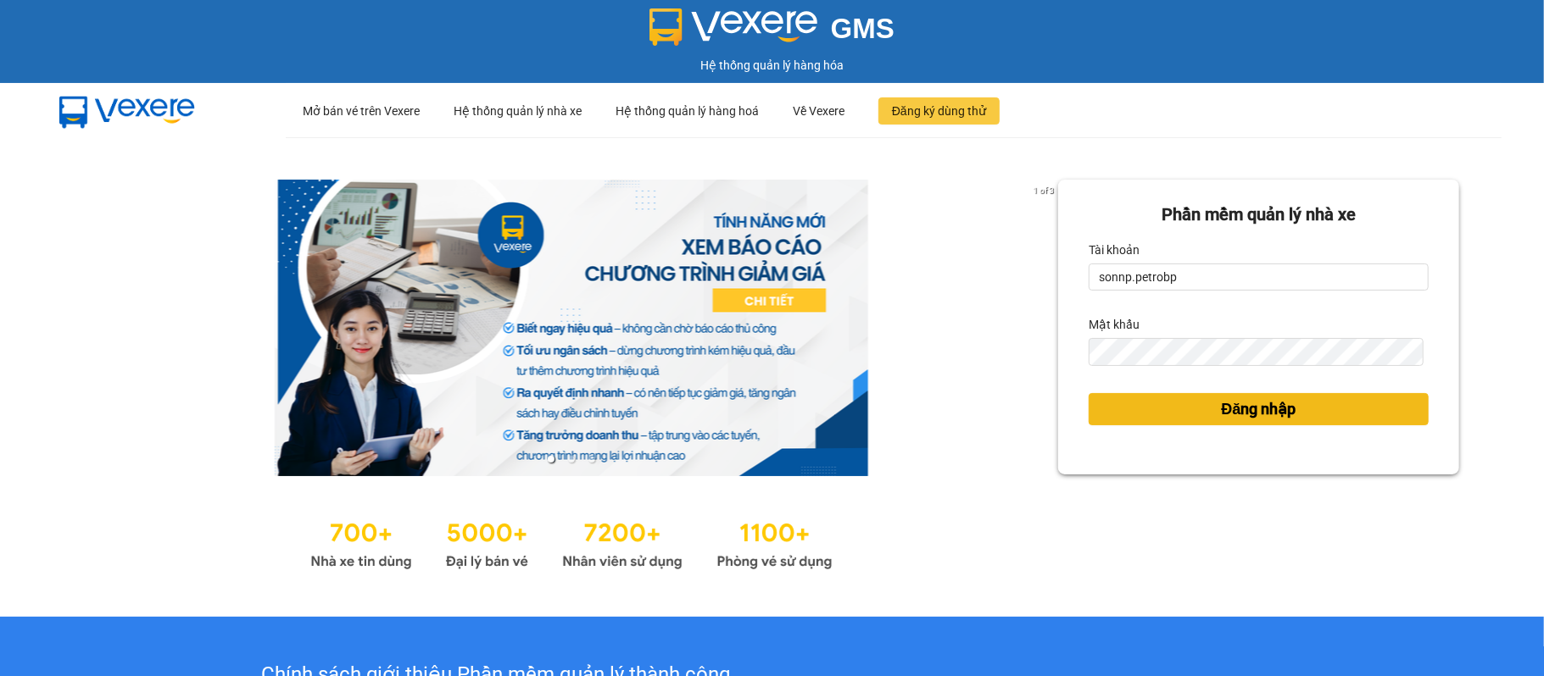
click at [1160, 419] on button "Đăng nhập" at bounding box center [1258, 409] width 340 height 32
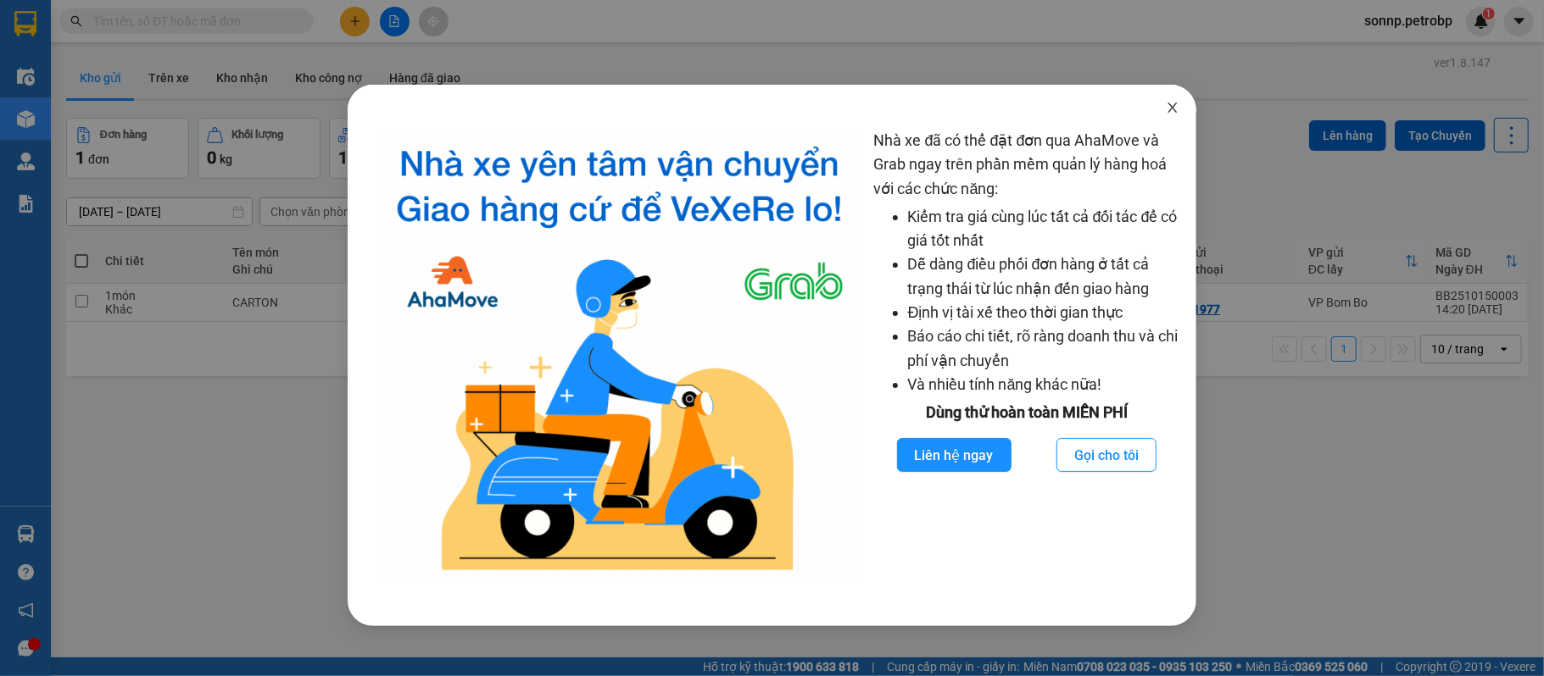
click at [1177, 109] on icon "close" at bounding box center [1173, 108] width 14 height 14
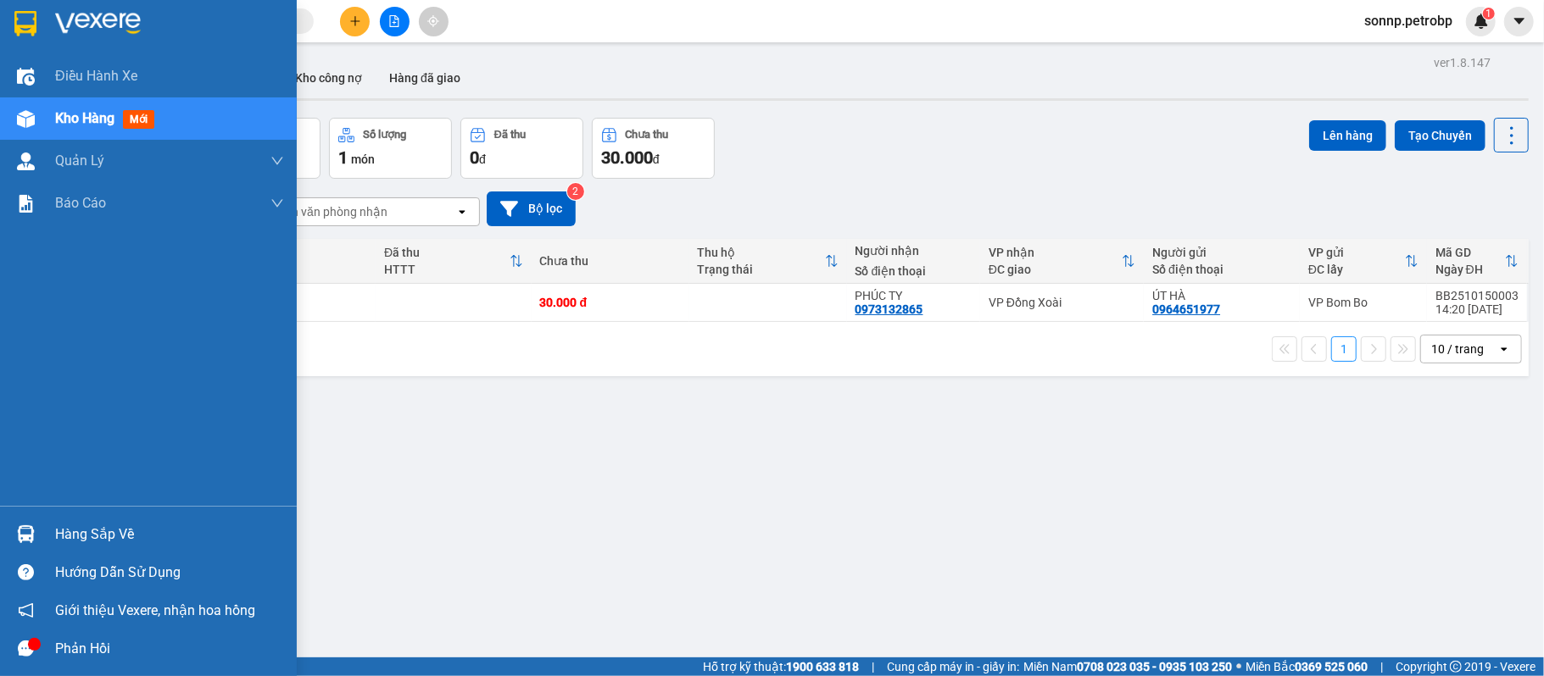
click at [37, 520] on div at bounding box center [26, 535] width 30 height 30
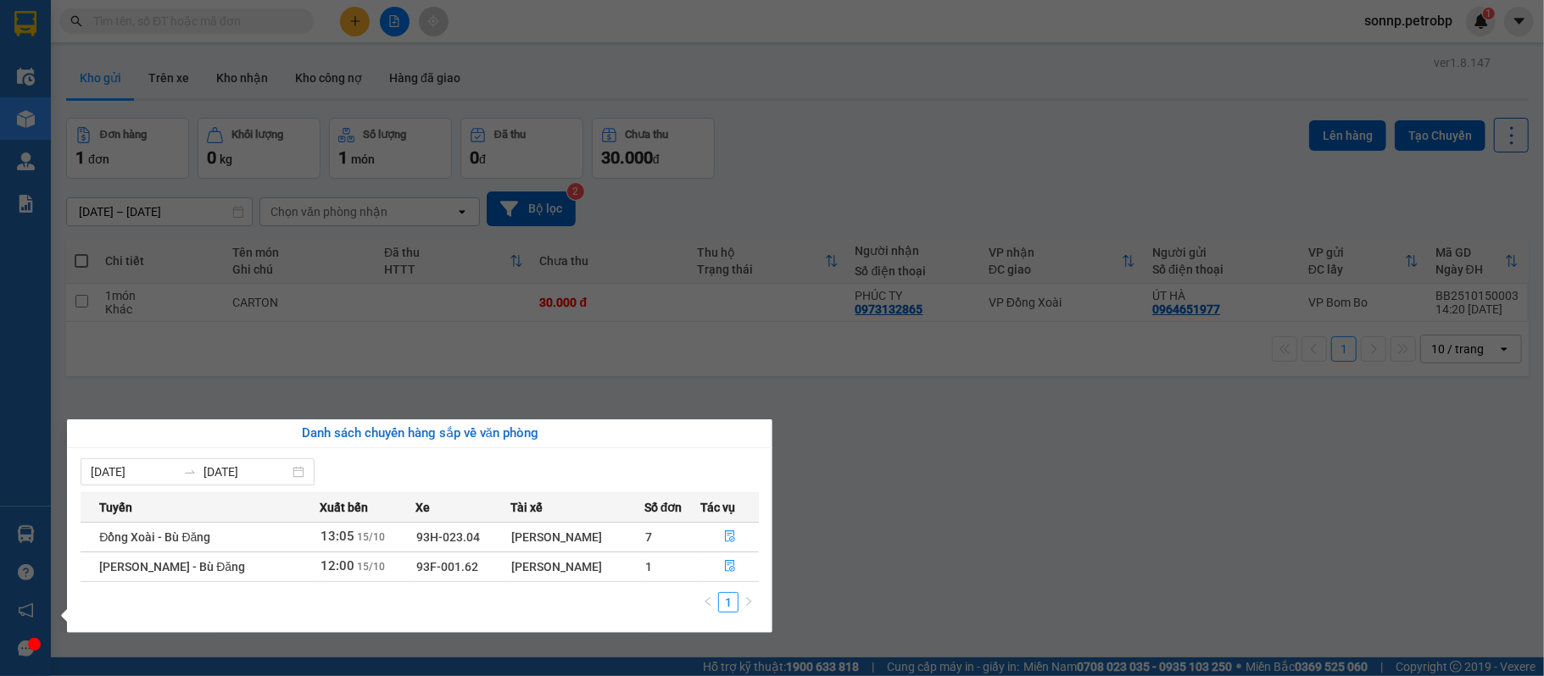
click at [37, 520] on div "Điều hành xe Kho hàng mới Quản [PERSON_NAME] lý chuyến Quản lý khách hàng Quản …" at bounding box center [25, 338] width 51 height 676
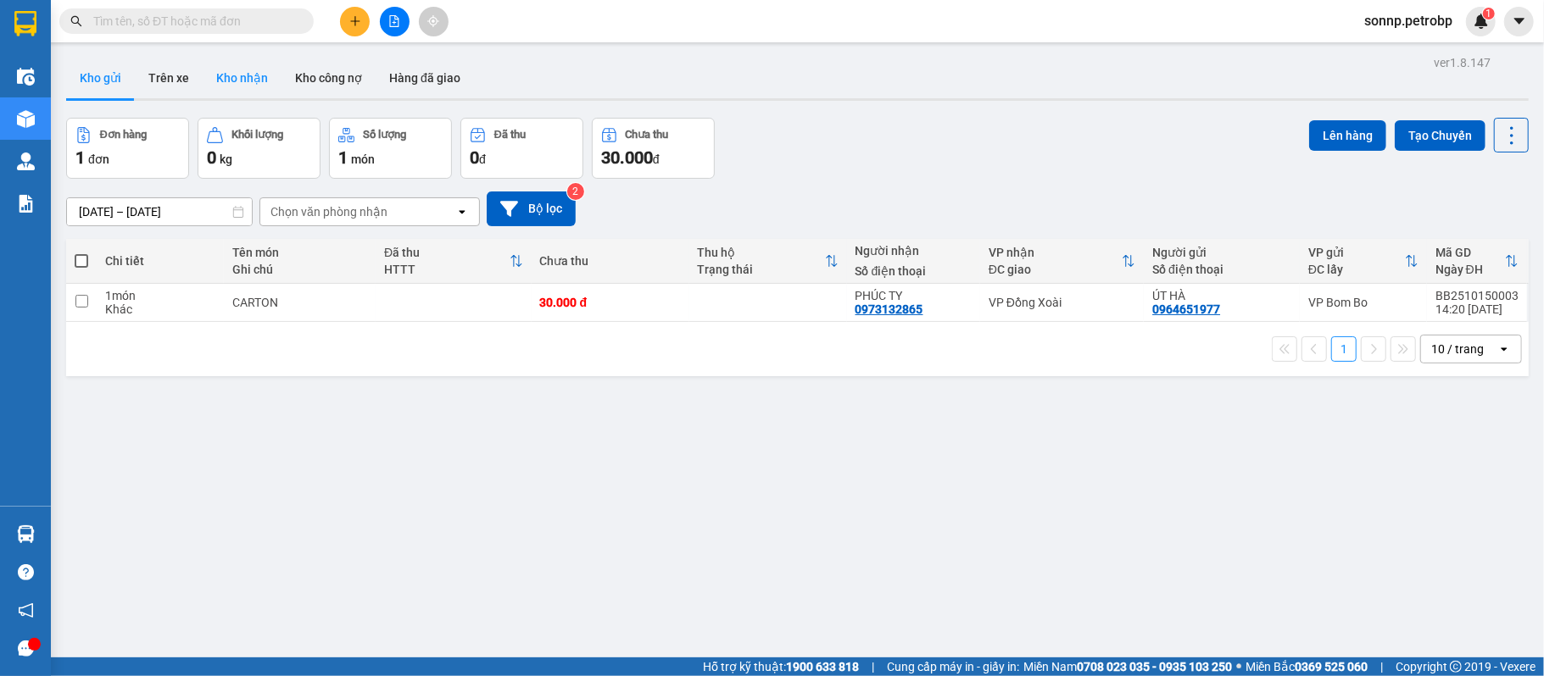
click at [224, 59] on button "Kho nhận" at bounding box center [242, 78] width 79 height 41
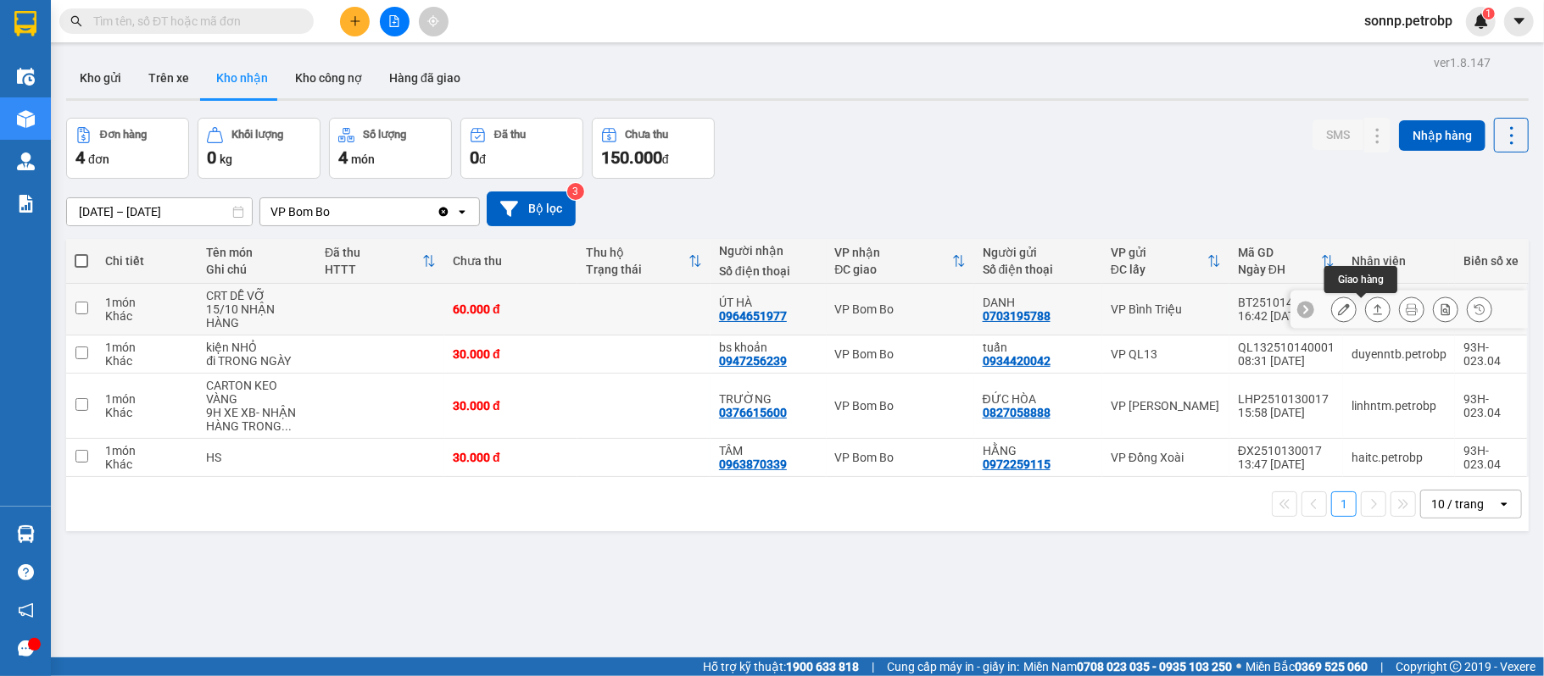
click at [1368, 314] on button at bounding box center [1378, 310] width 24 height 30
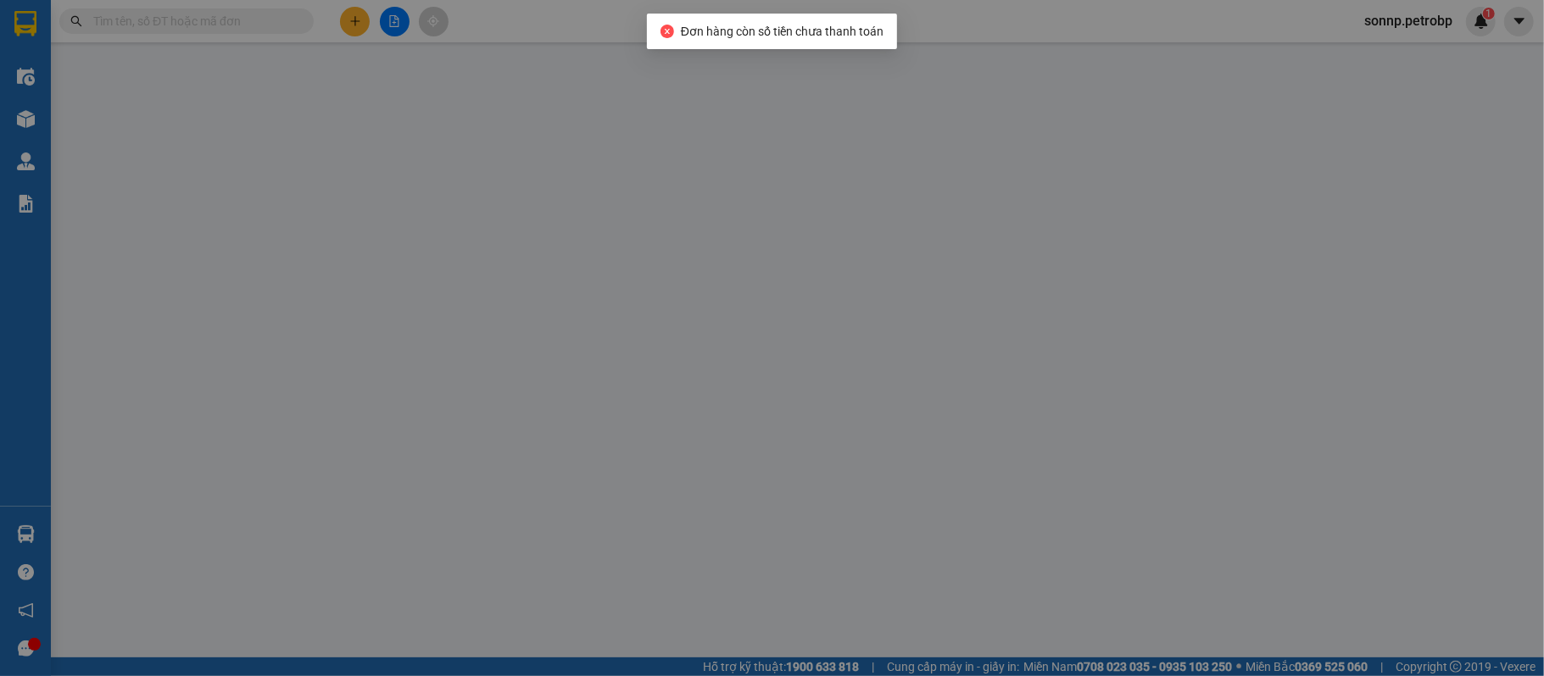
type input "0703195788"
type input "DANH"
type input "0964651977"
type input "ÚT HÀ"
type input "60.000"
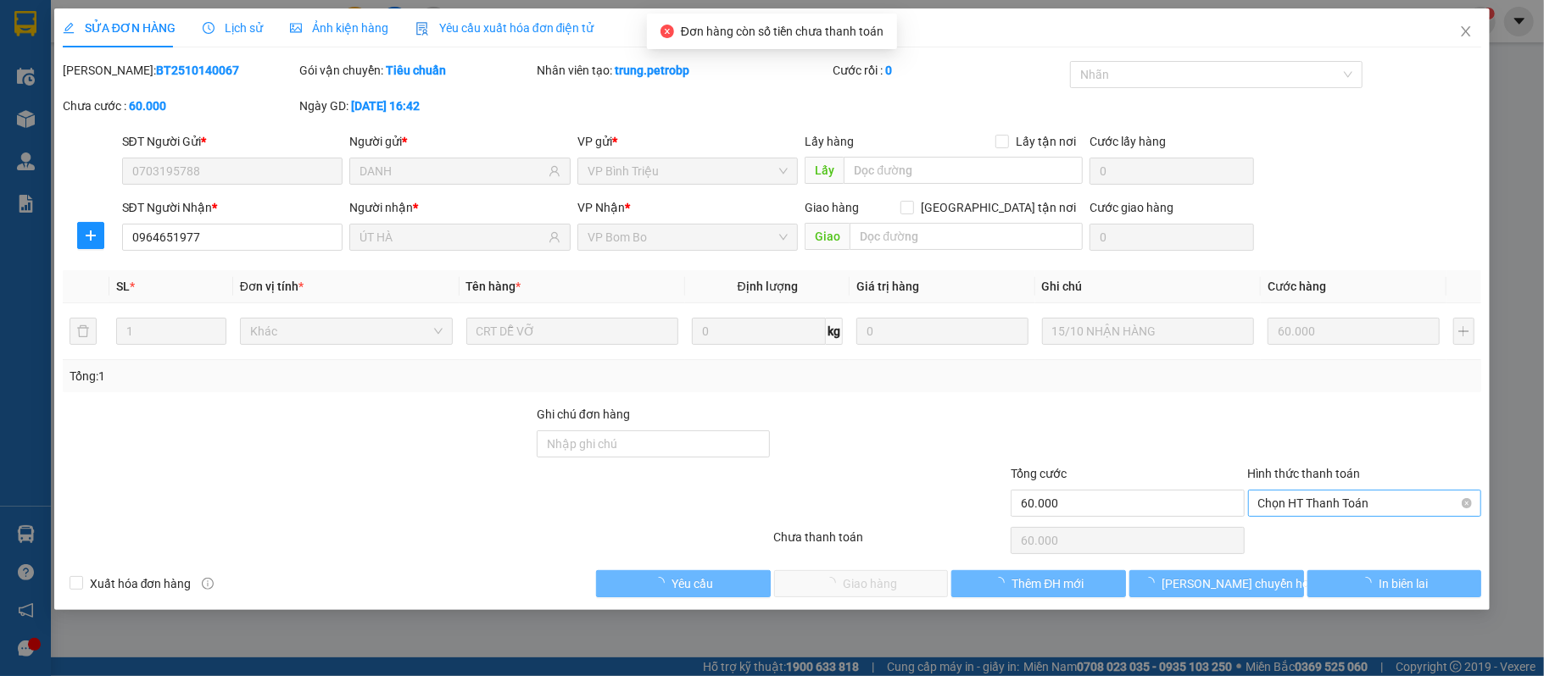
click at [1358, 509] on span "Chọn HT Thanh Toán" at bounding box center [1365, 503] width 214 height 25
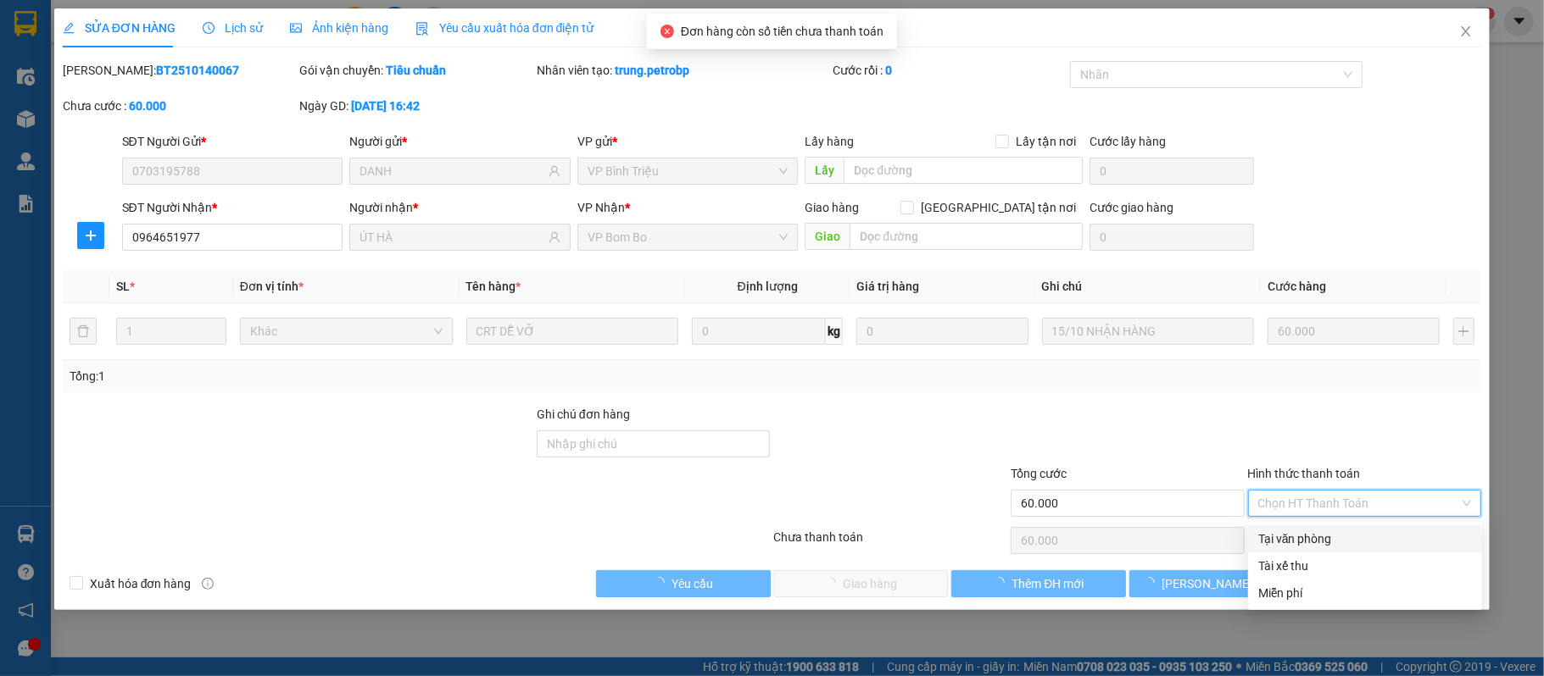
click at [1350, 530] on div "Tại văn phòng" at bounding box center [1365, 539] width 214 height 19
type input "0"
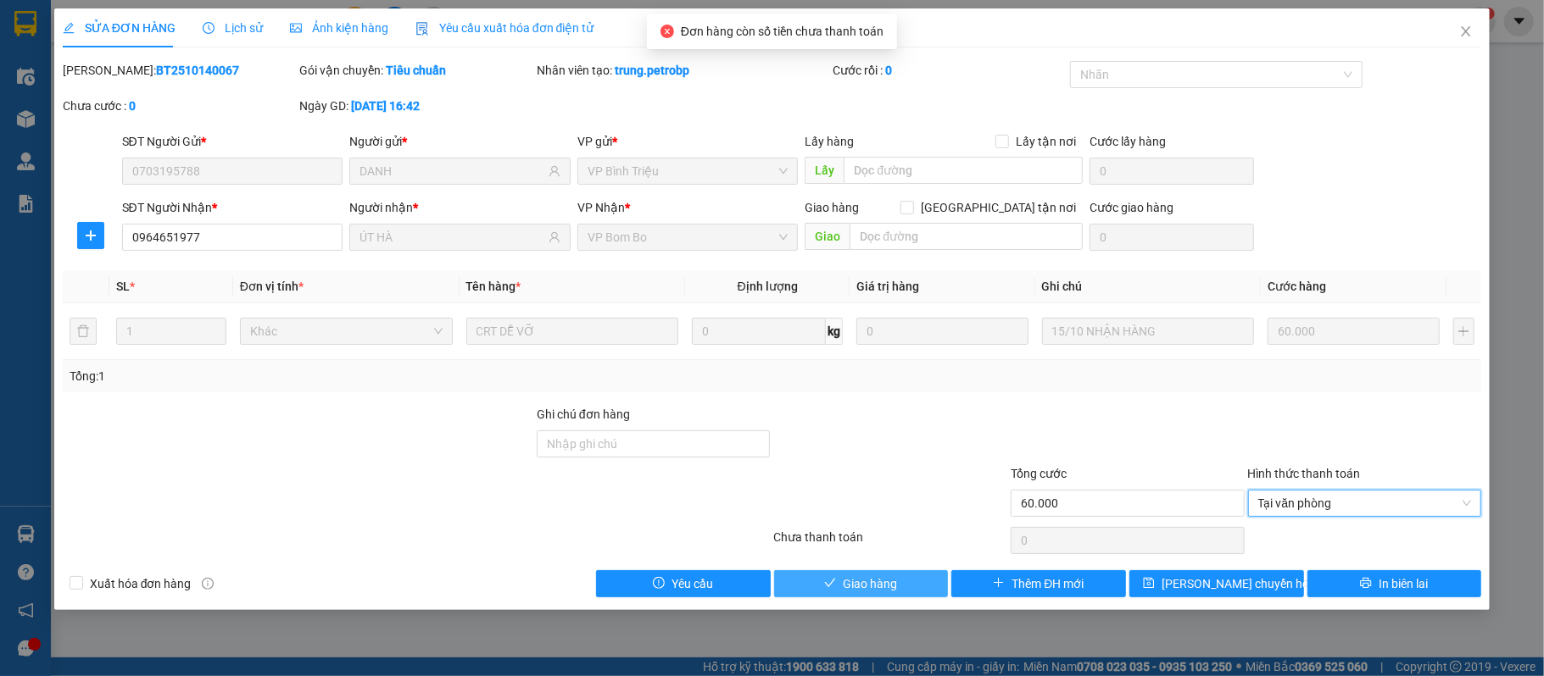
click at [882, 592] on span "Giao hàng" at bounding box center [870, 584] width 54 height 19
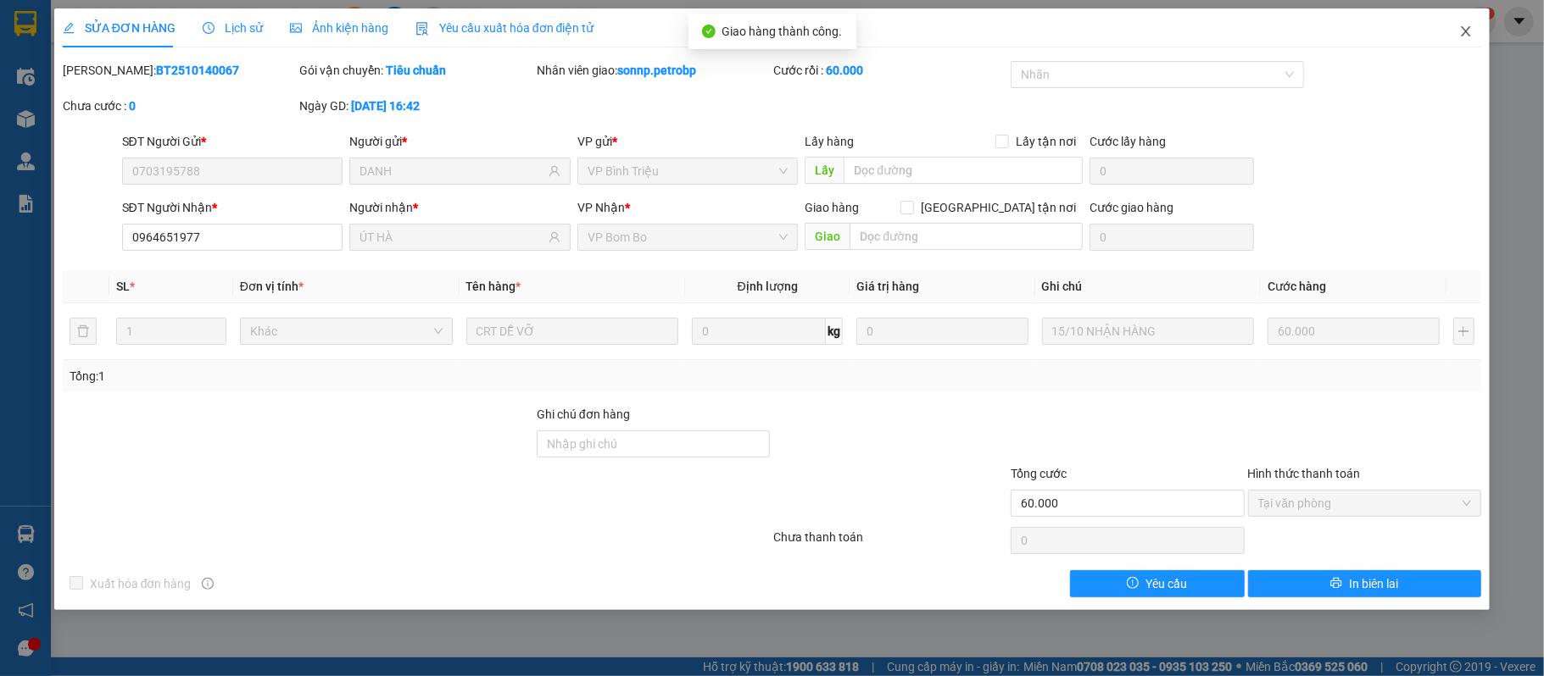
click at [1466, 41] on span "Close" at bounding box center [1465, 31] width 47 height 47
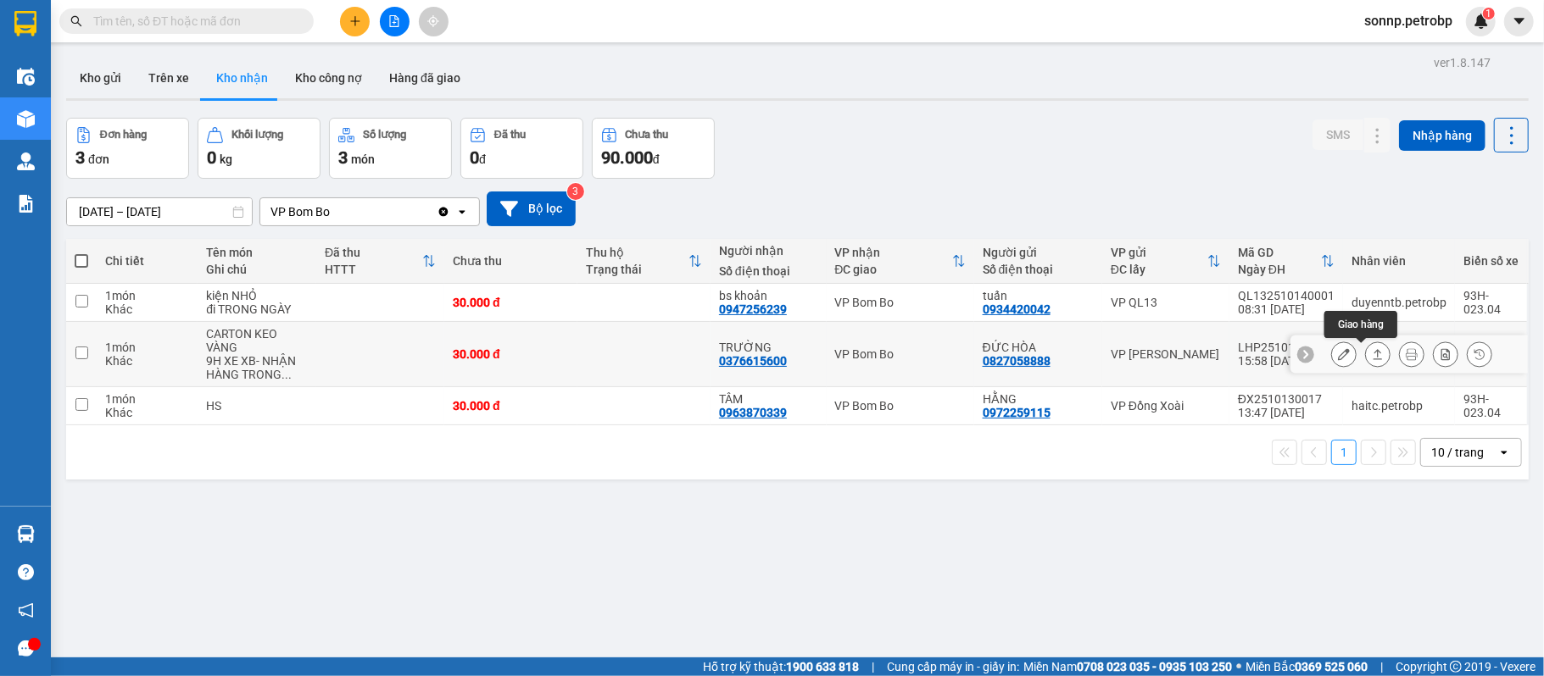
click at [1372, 359] on icon at bounding box center [1378, 354] width 12 height 12
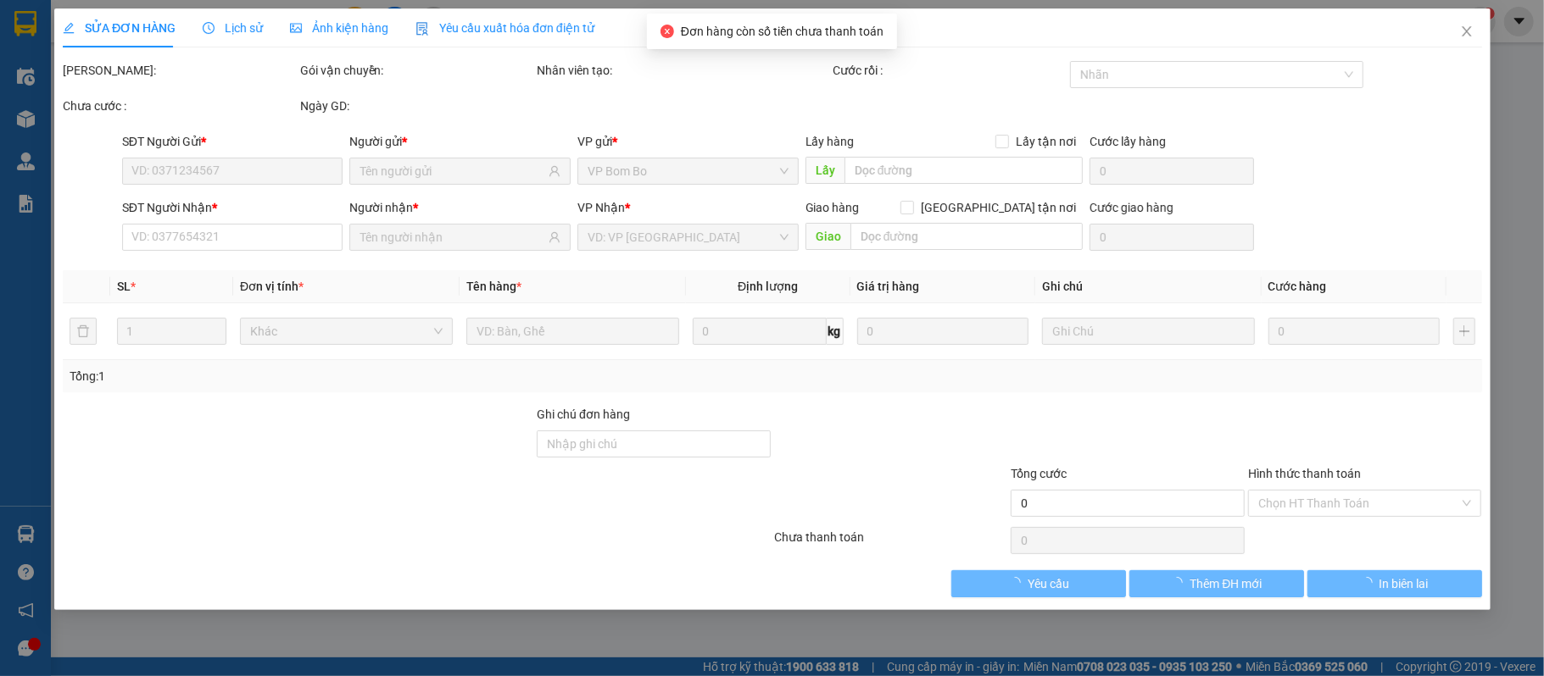
type input "0827058888"
type input "ĐỨC HÒA"
type input "0376615600"
type input "TRƯỜNG"
type input "30.000"
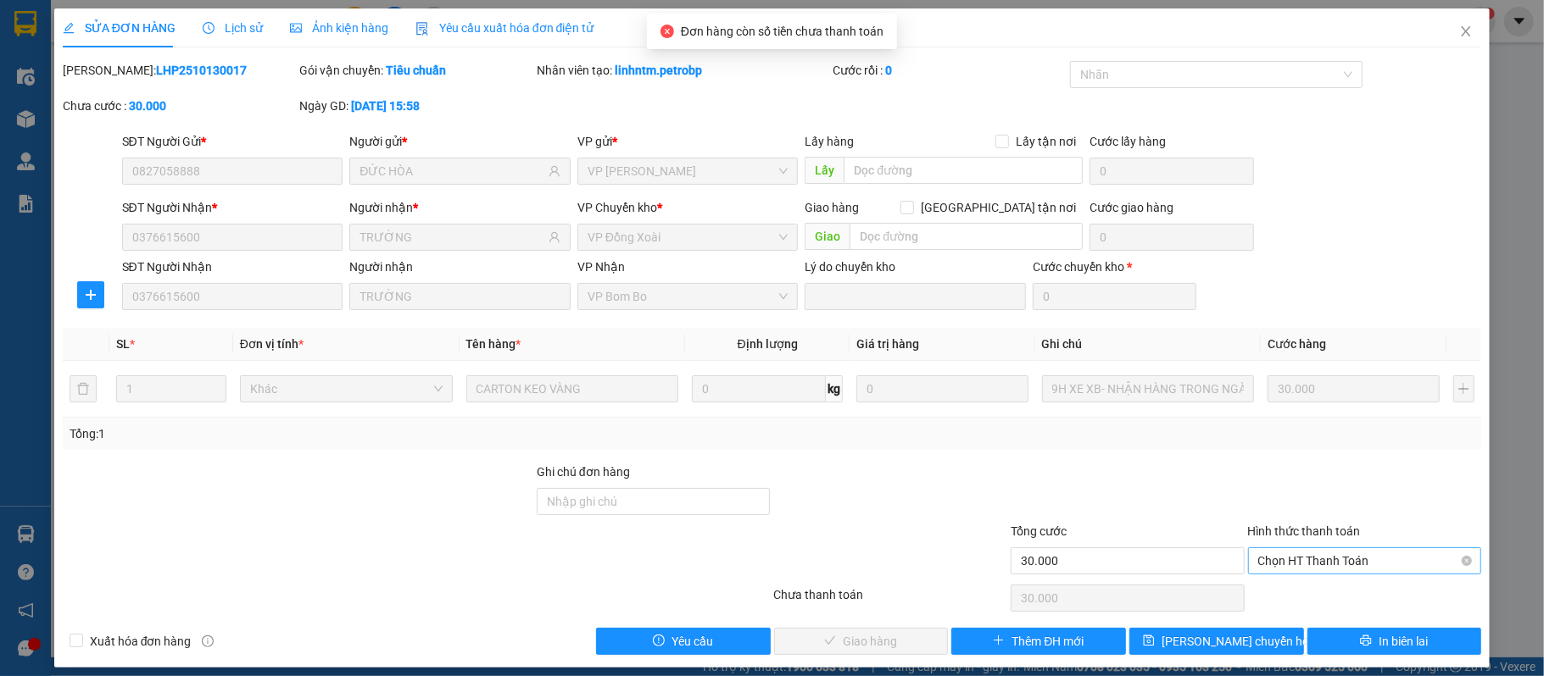
click at [1375, 560] on span "Chọn HT Thanh Toán" at bounding box center [1365, 560] width 214 height 25
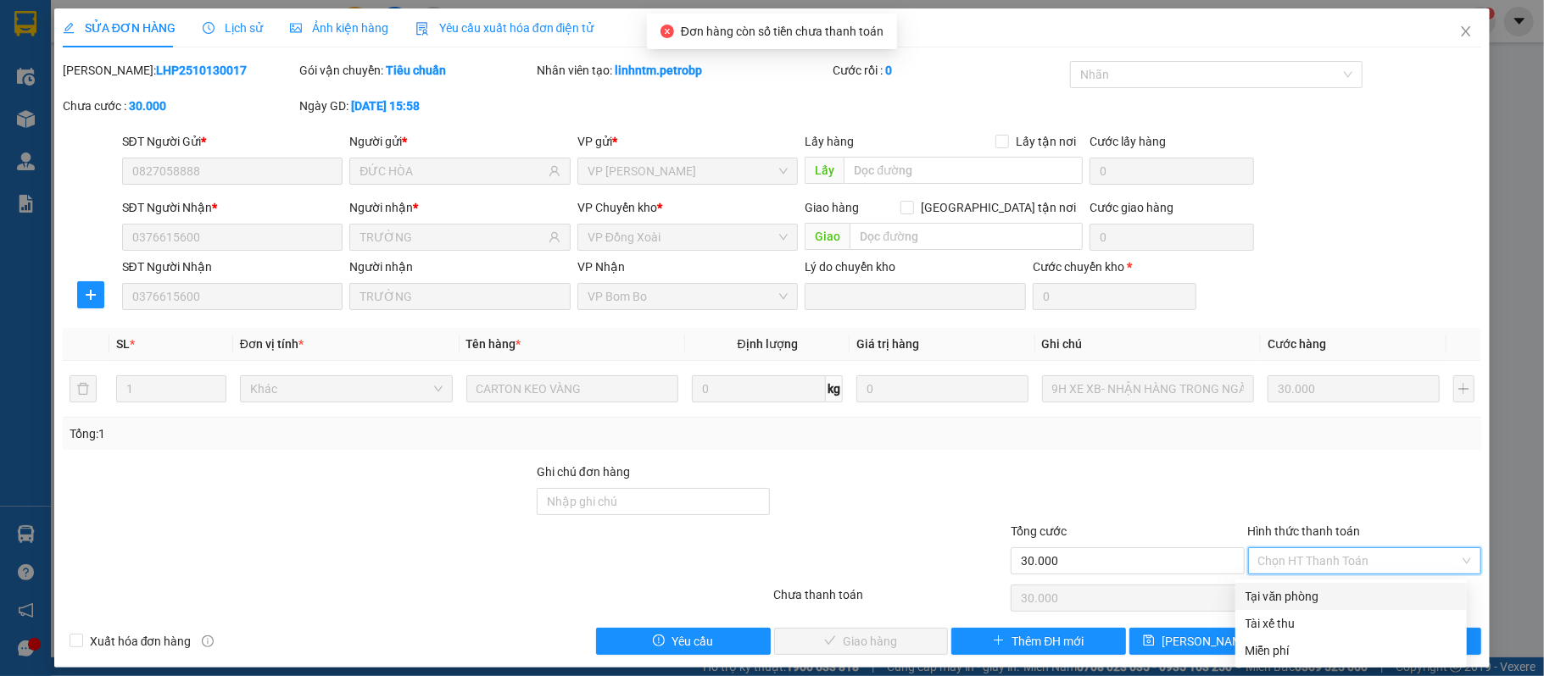
click at [1357, 582] on div "Total Paid Fee 0 Total UnPaid Fee 30.000 Cash Collection Total Fee Mã ĐH: LHP25…" at bounding box center [772, 358] width 1419 height 594
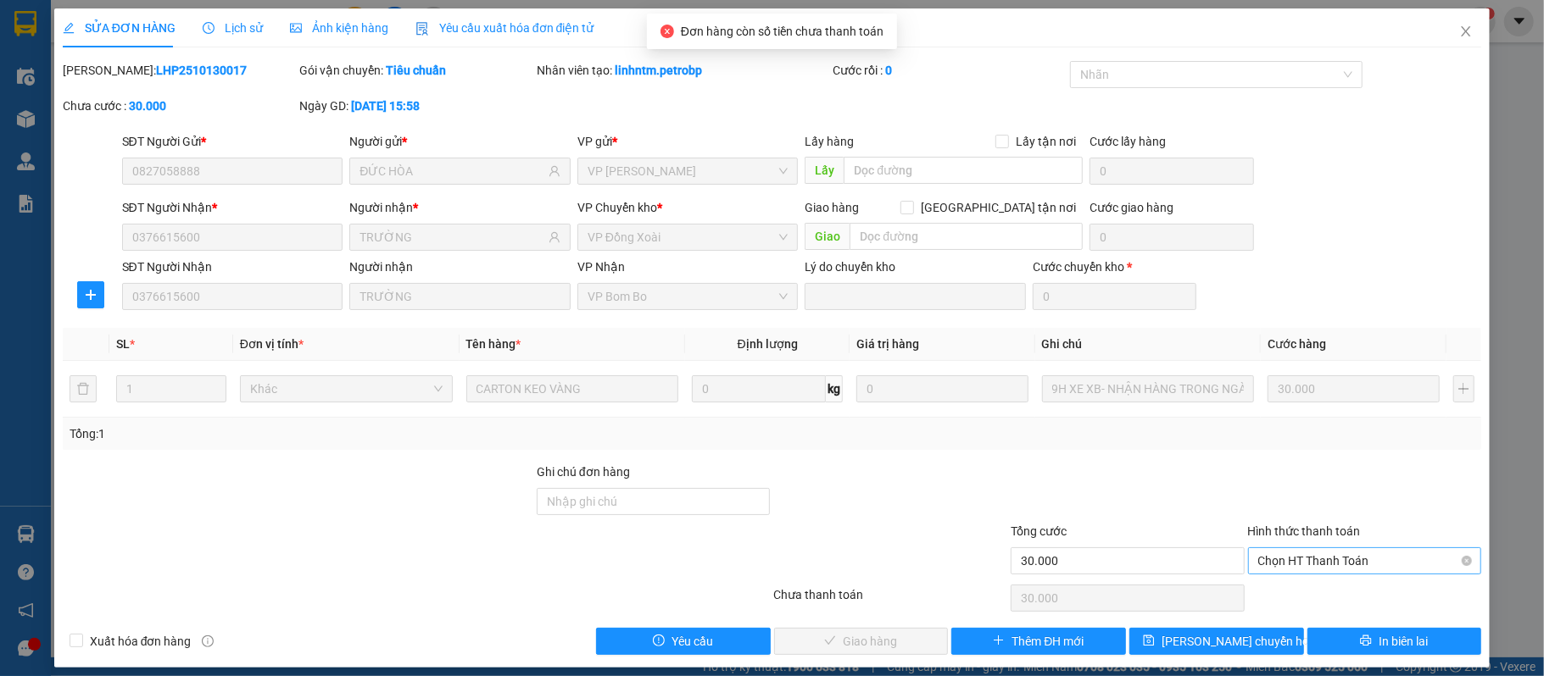
click at [1311, 566] on span "Chọn HT Thanh Toán" at bounding box center [1365, 560] width 214 height 25
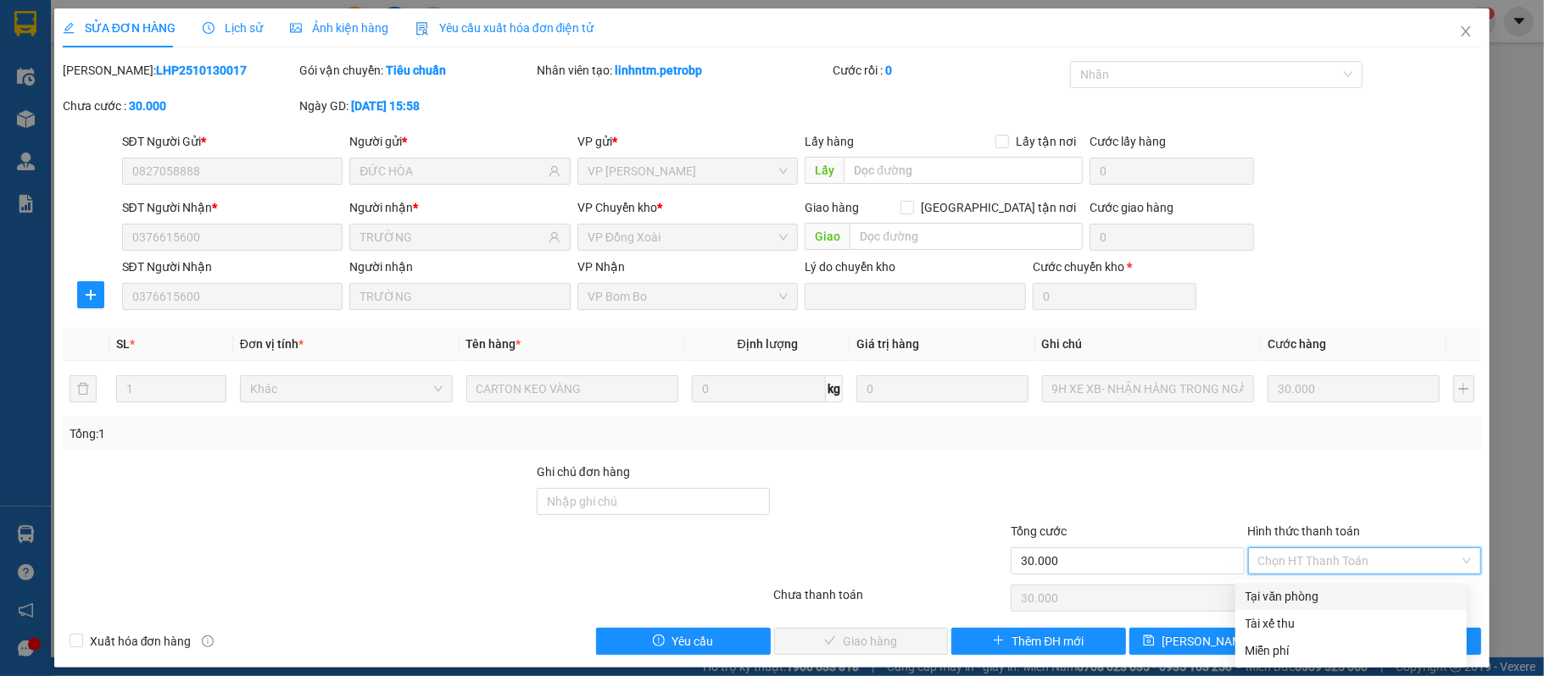
click at [1307, 588] on div "Tại văn phòng" at bounding box center [1350, 596] width 211 height 19
type input "0"
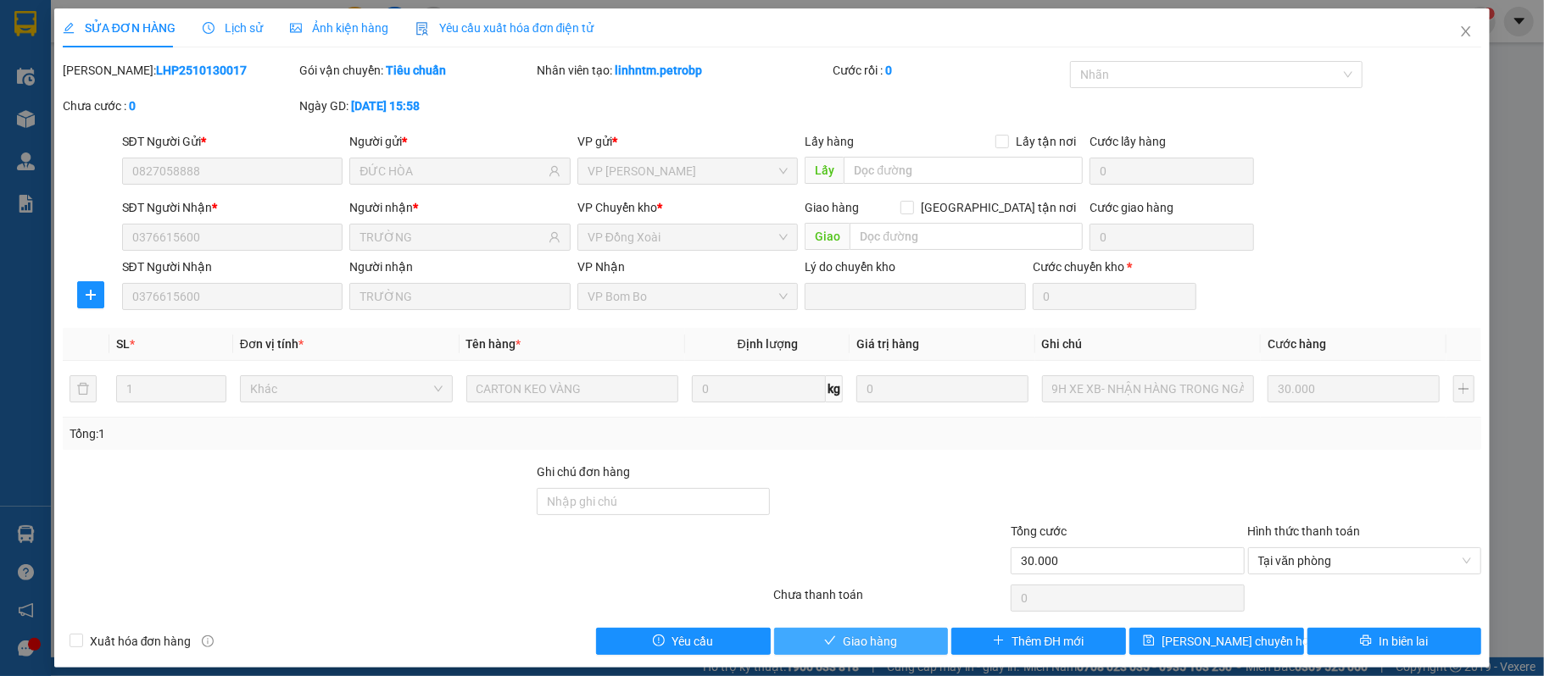
click at [827, 635] on button "Giao hàng" at bounding box center [861, 641] width 175 height 27
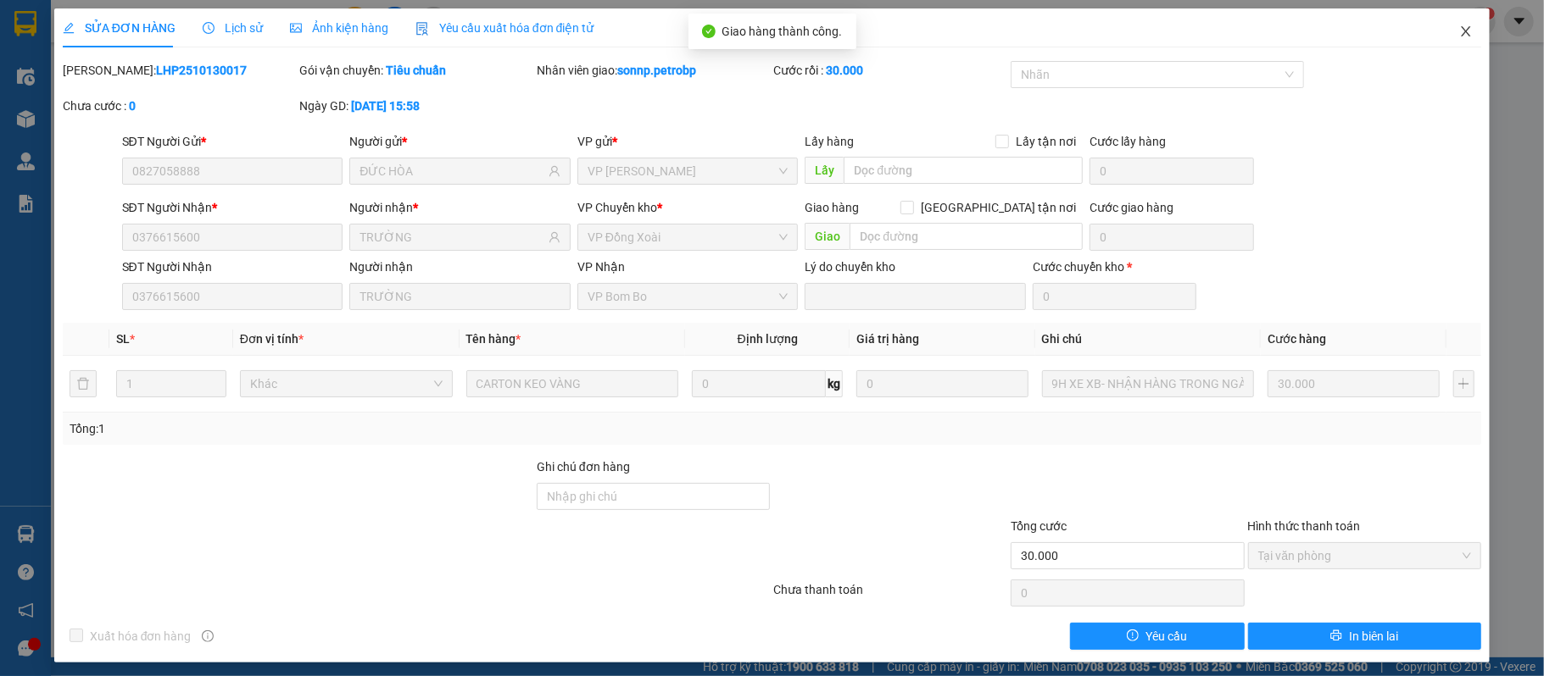
click at [1459, 31] on icon "close" at bounding box center [1466, 32] width 14 height 14
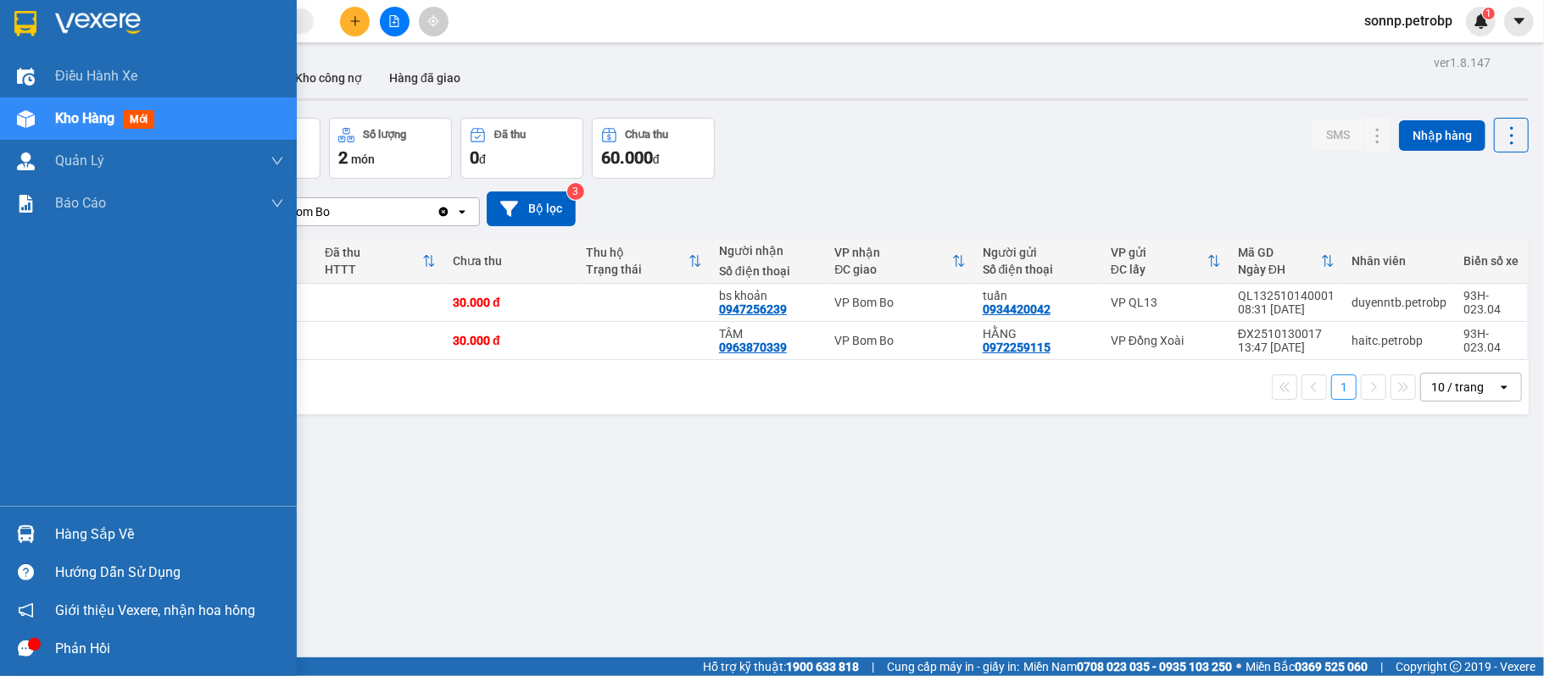
click at [63, 526] on div "Hàng sắp về" at bounding box center [169, 534] width 229 height 25
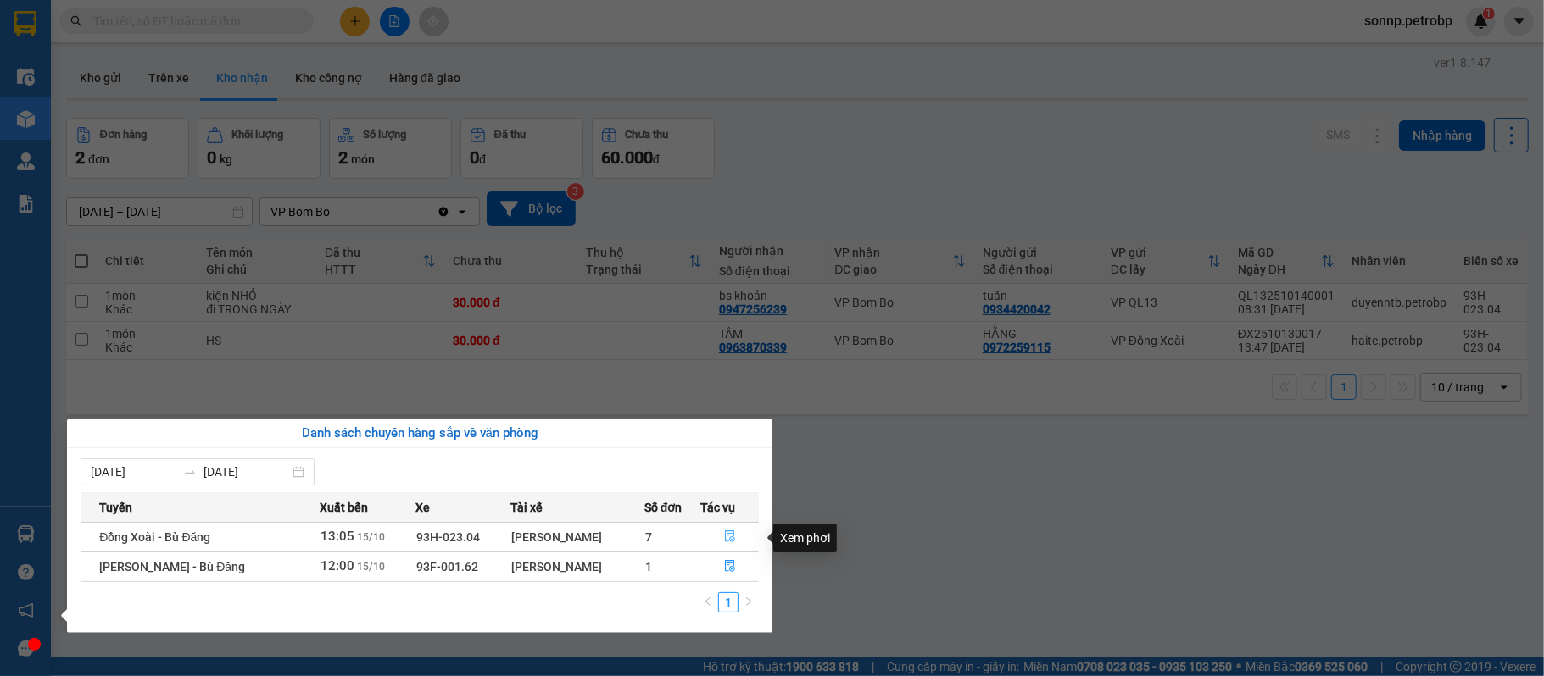
click at [731, 536] on icon "file-done" at bounding box center [730, 537] width 12 height 12
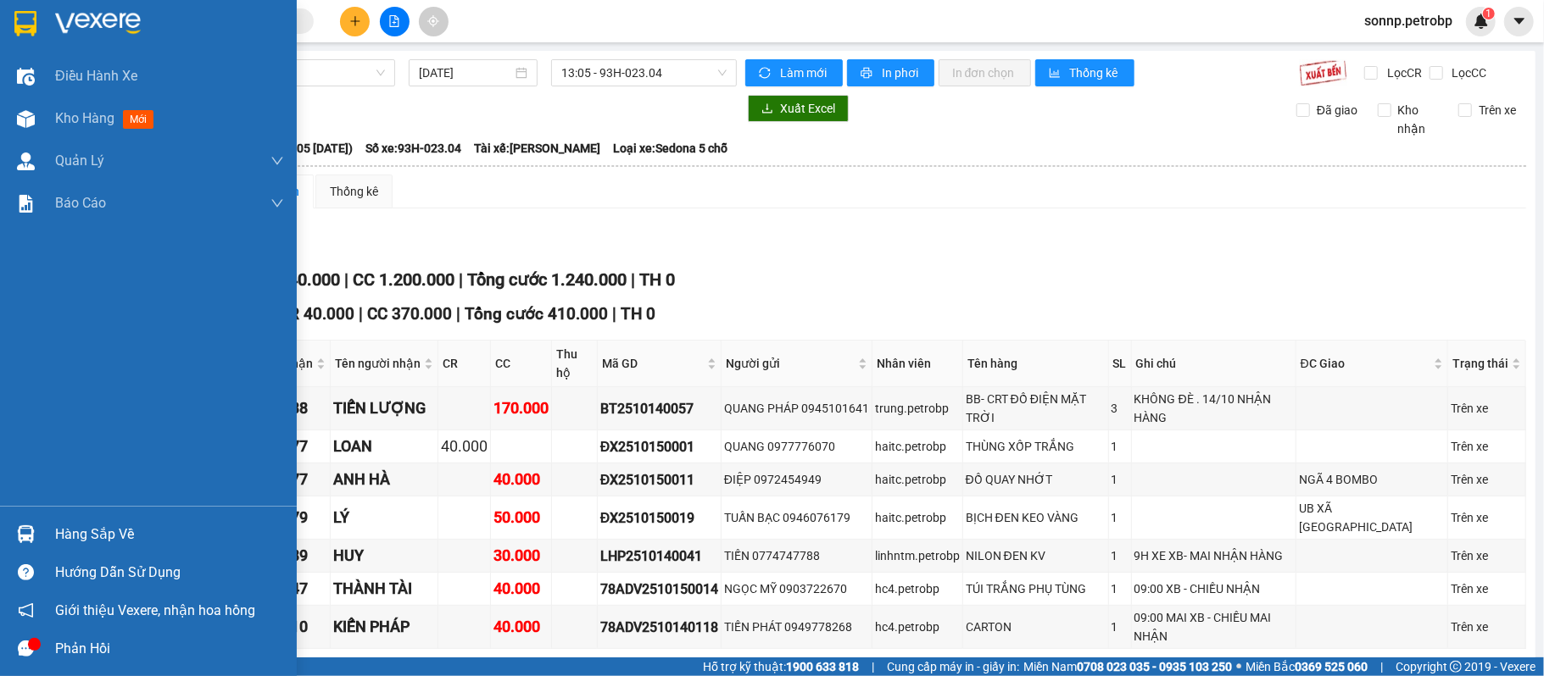
click at [22, 534] on img at bounding box center [26, 535] width 18 height 18
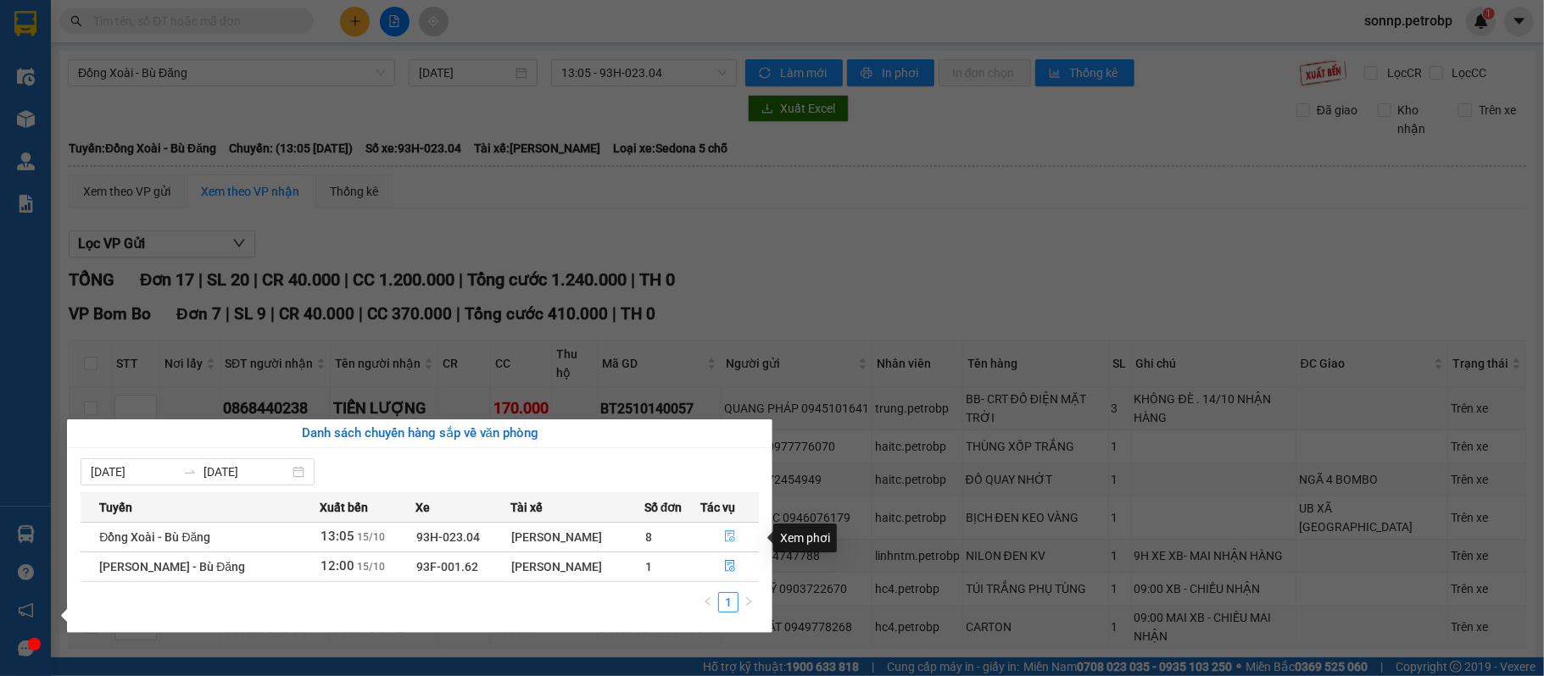
click at [734, 537] on icon "file-done" at bounding box center [730, 538] width 10 height 12
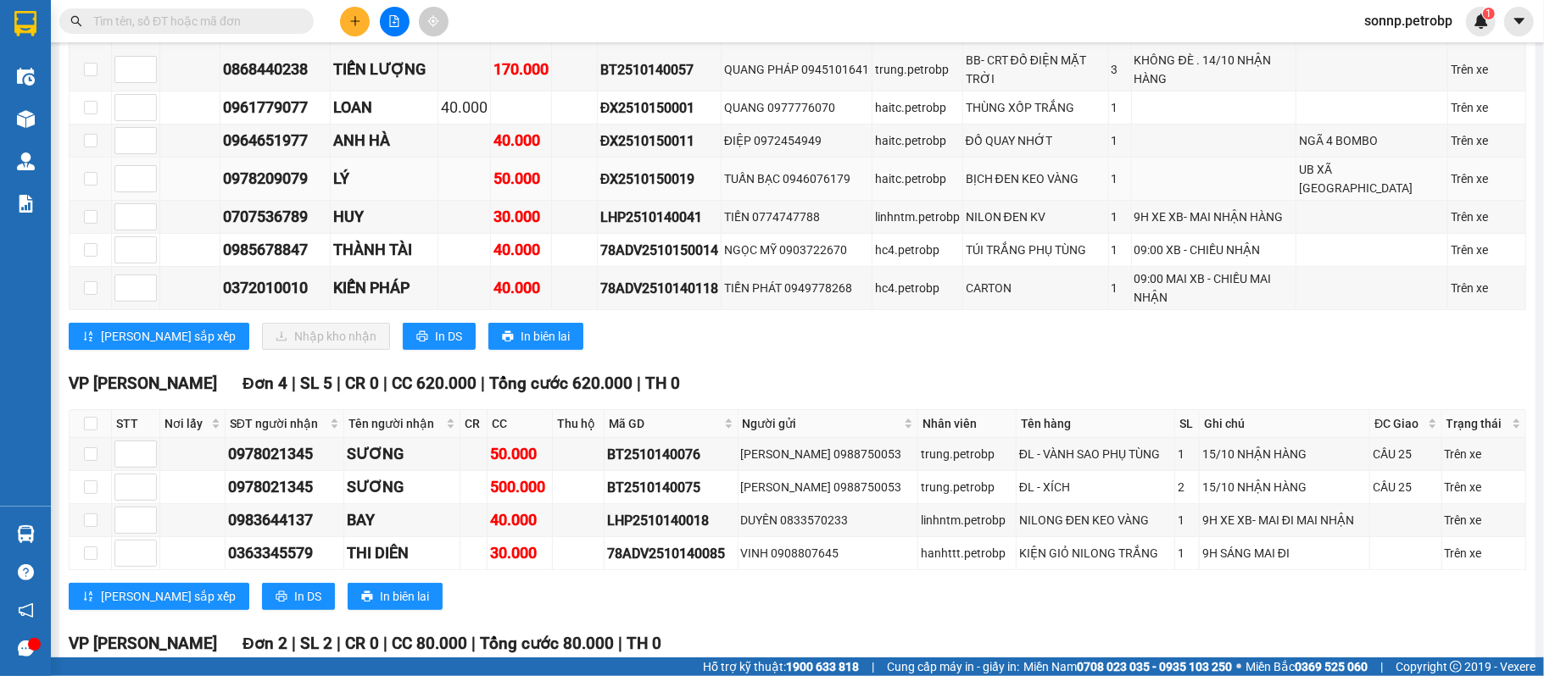
scroll to position [452, 0]
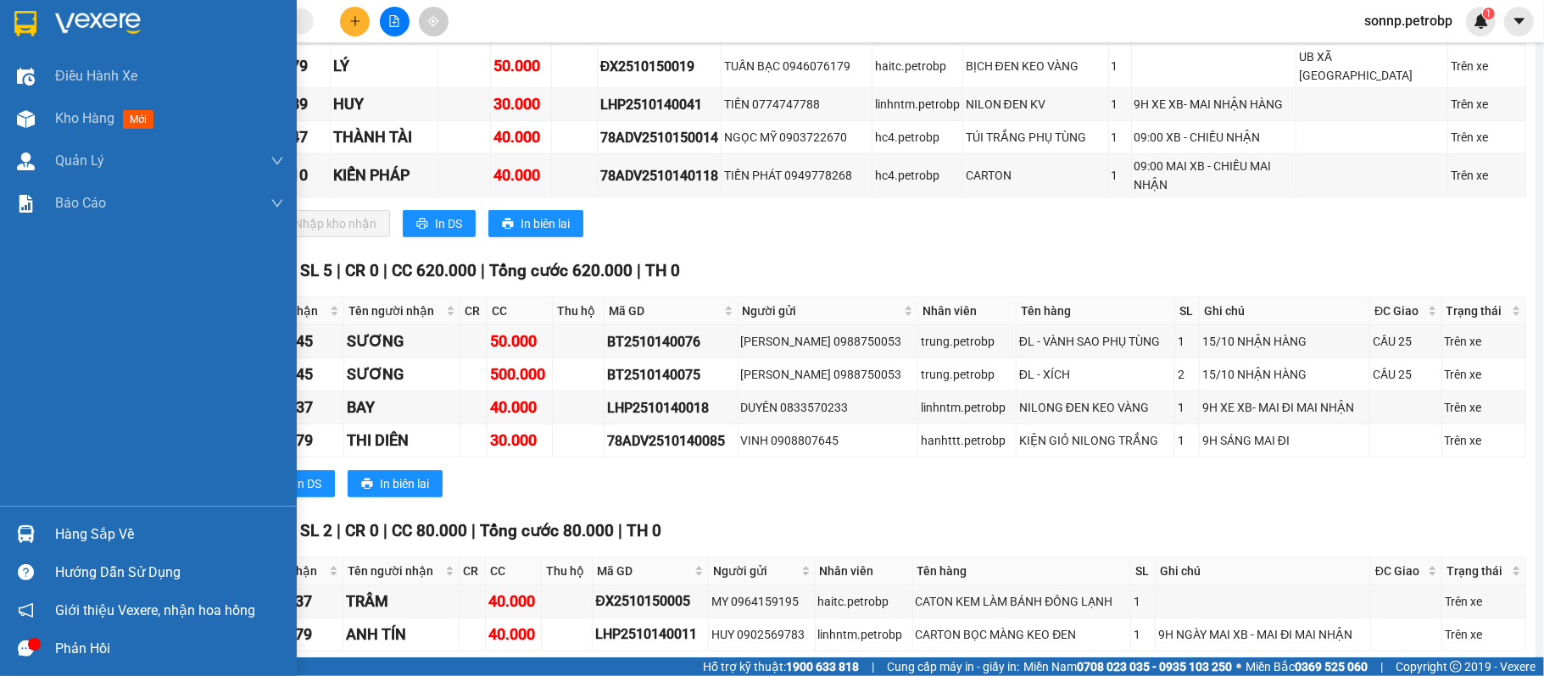
click at [64, 531] on div "Hàng sắp về" at bounding box center [169, 534] width 229 height 25
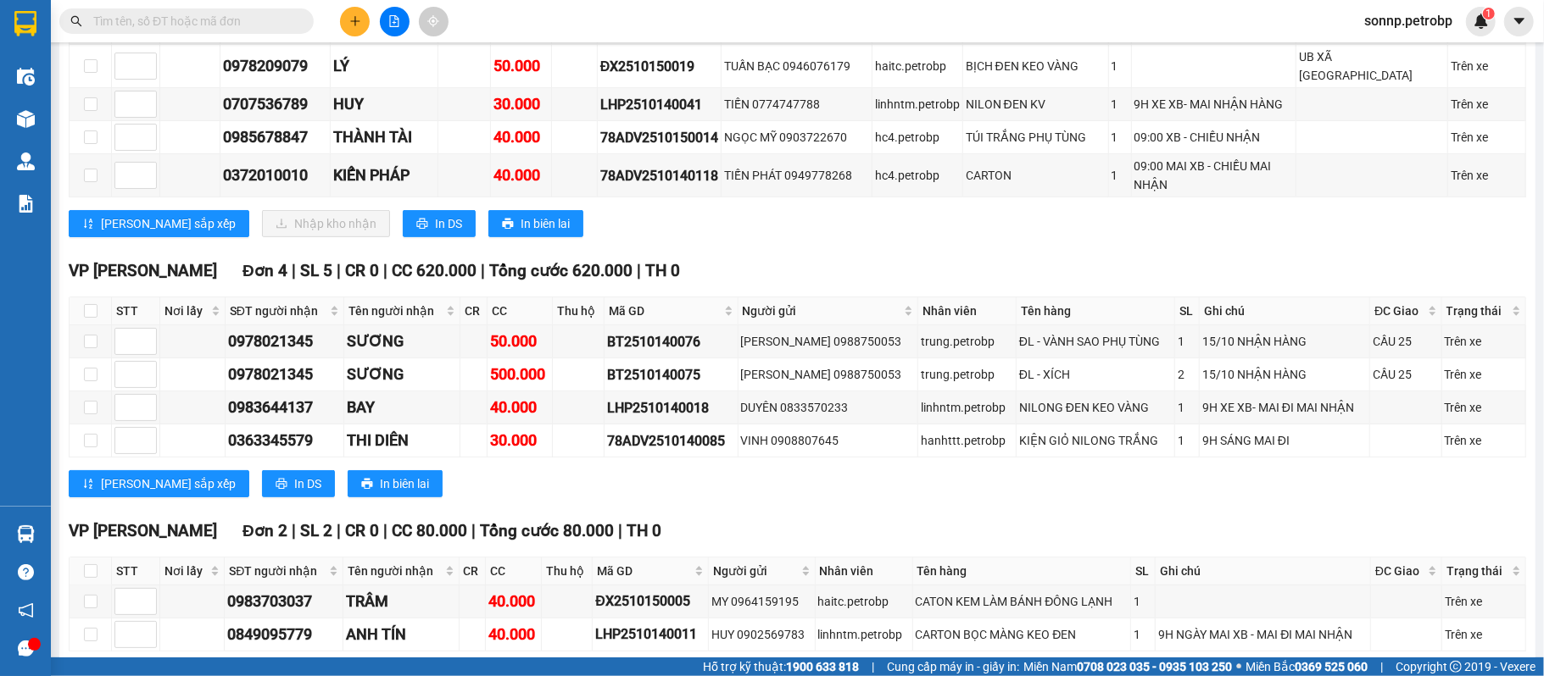
click at [1127, 488] on section "Kết quả tìm kiếm ( 0 ) Bộ lọc No Data sonnp.petrobp 1 Điều hành xe Kho hàng mới…" at bounding box center [772, 338] width 1544 height 676
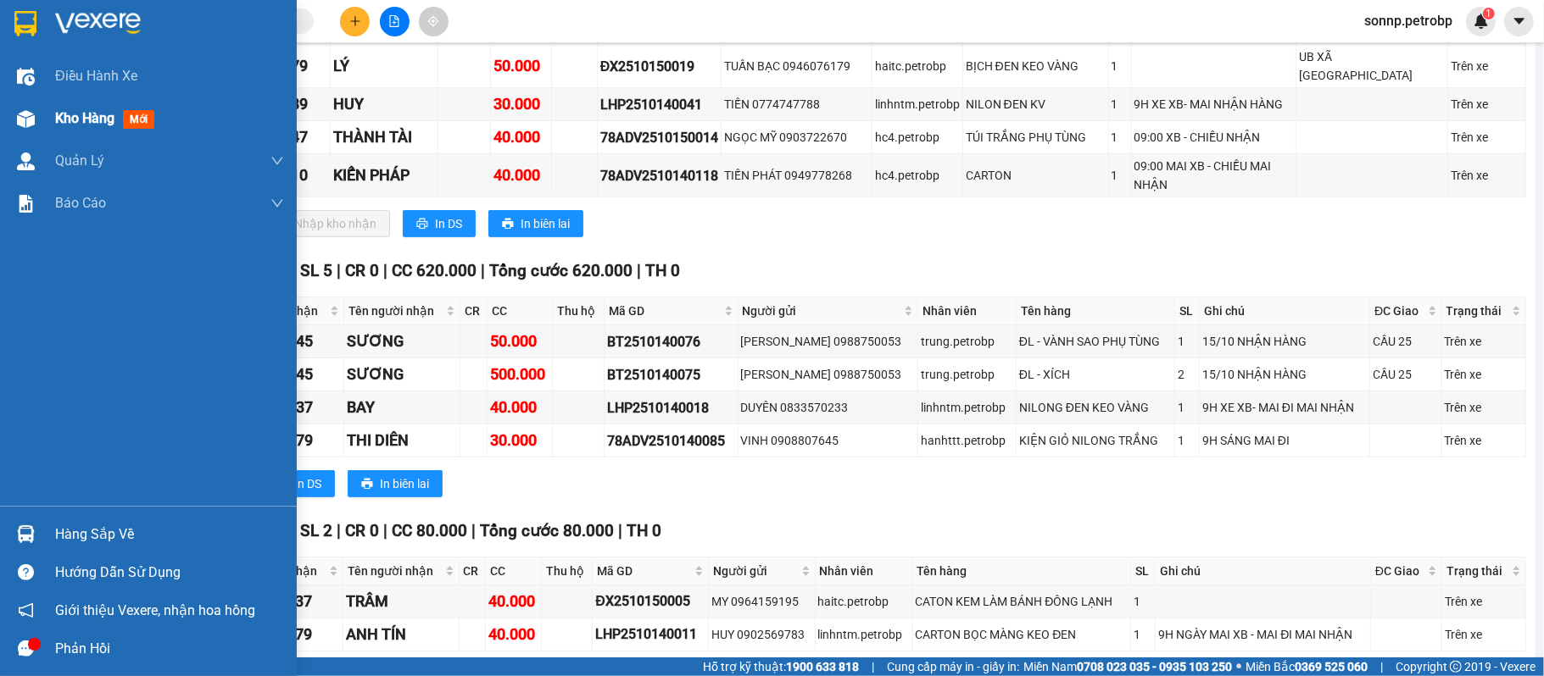
click at [37, 109] on div at bounding box center [26, 119] width 30 height 30
